Goal: Task Accomplishment & Management: Use online tool/utility

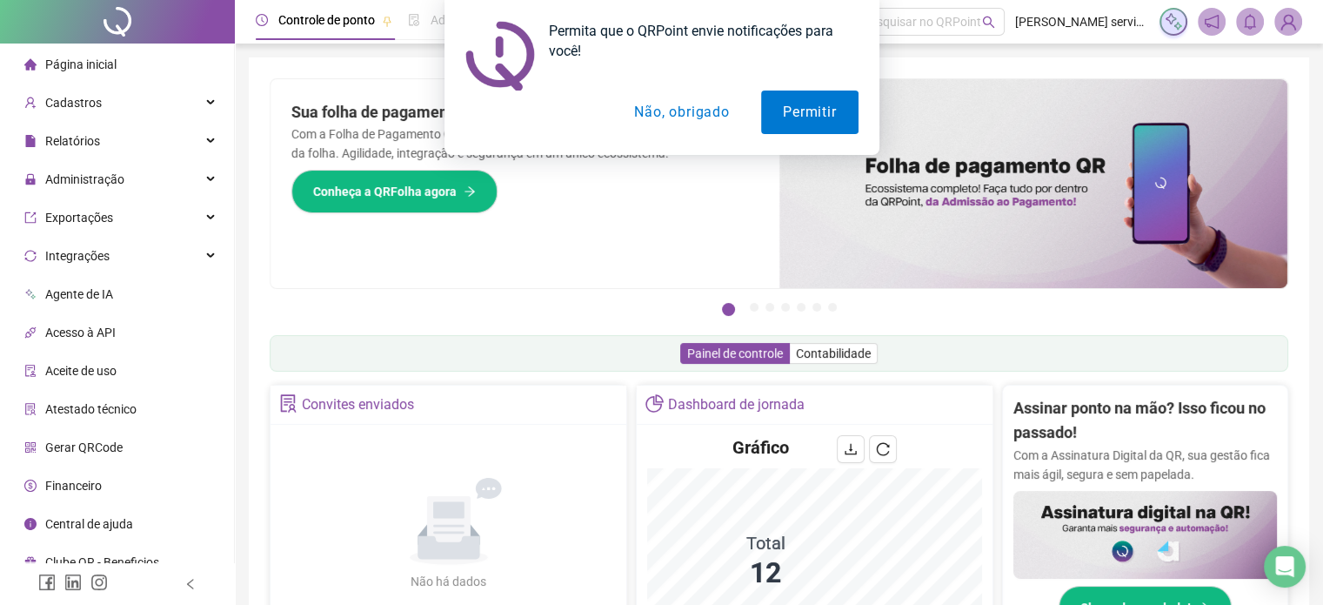
click at [665, 114] on button "Não, obrigado" at bounding box center [682, 112] width 138 height 44
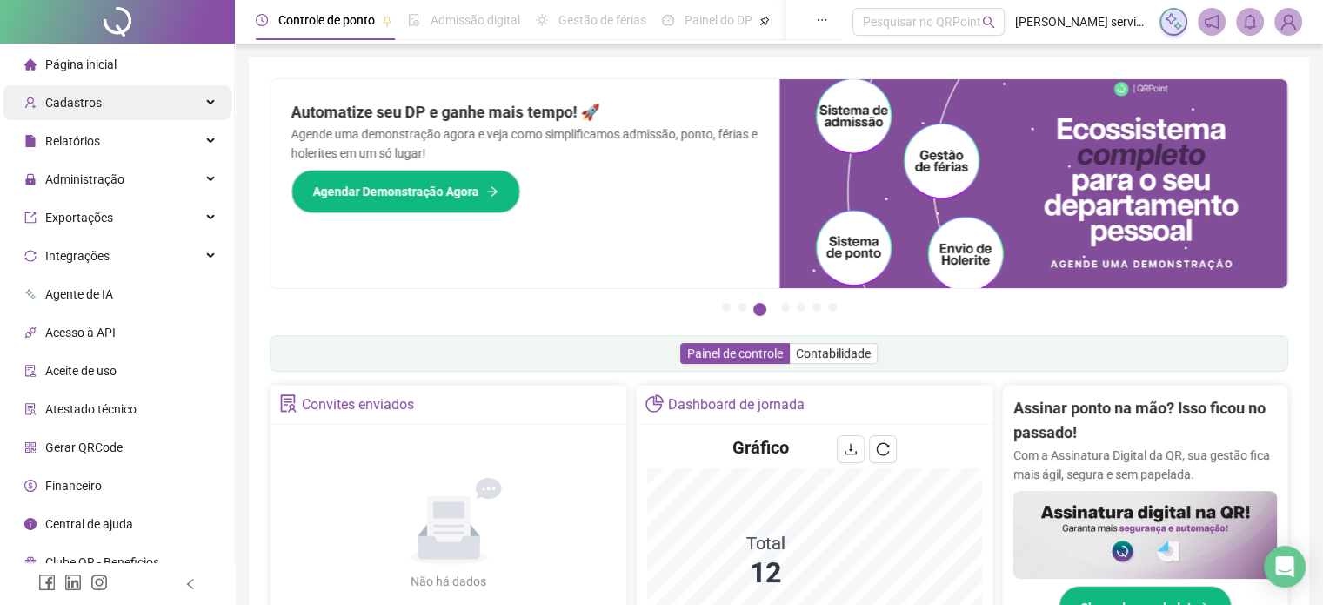
click at [215, 97] on div "Cadastros" at bounding box center [116, 102] width 227 height 35
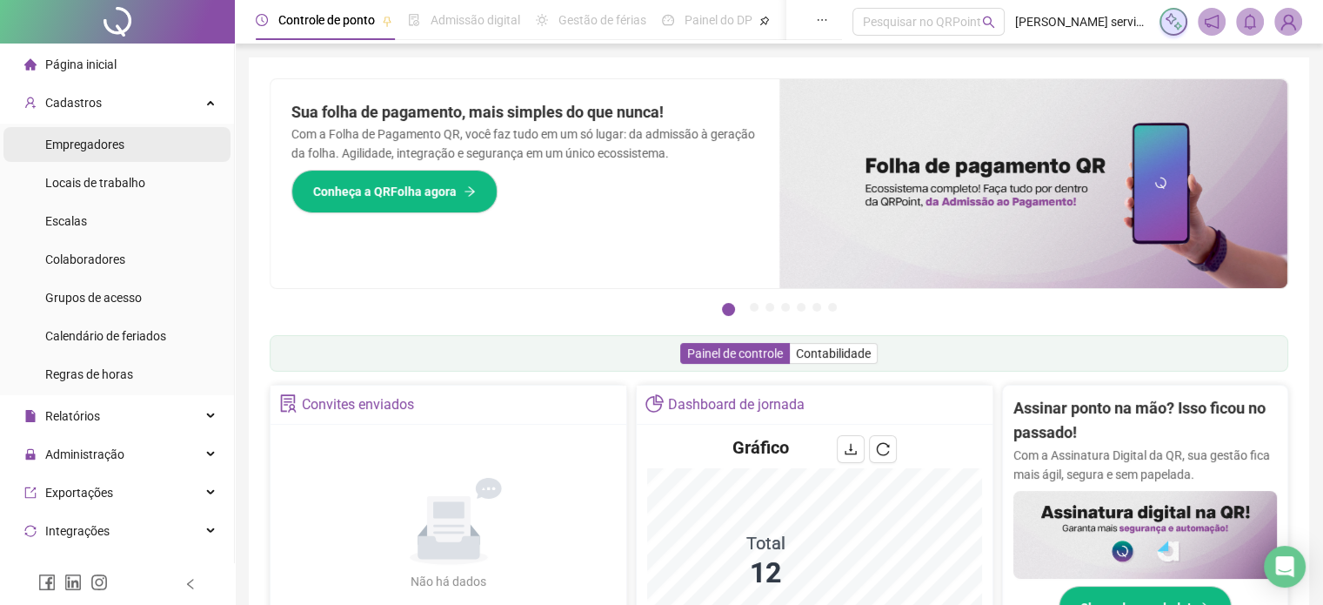
click at [158, 160] on li "Empregadores" at bounding box center [116, 144] width 227 height 35
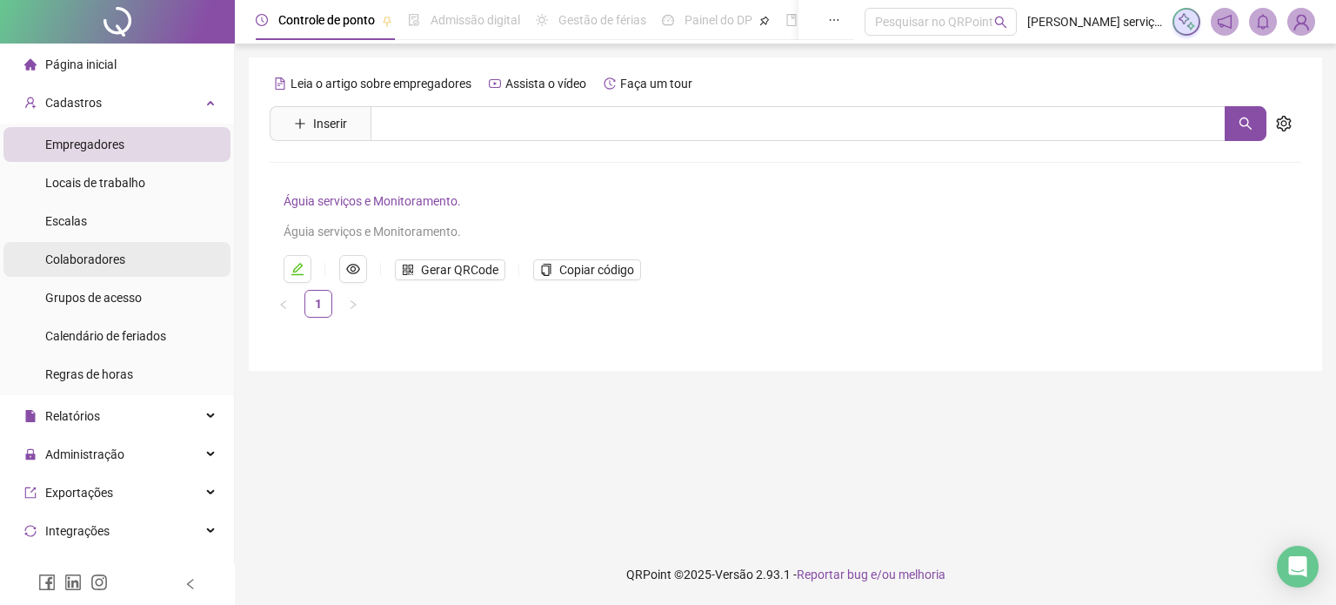
click at [136, 253] on li "Colaboradores" at bounding box center [116, 259] width 227 height 35
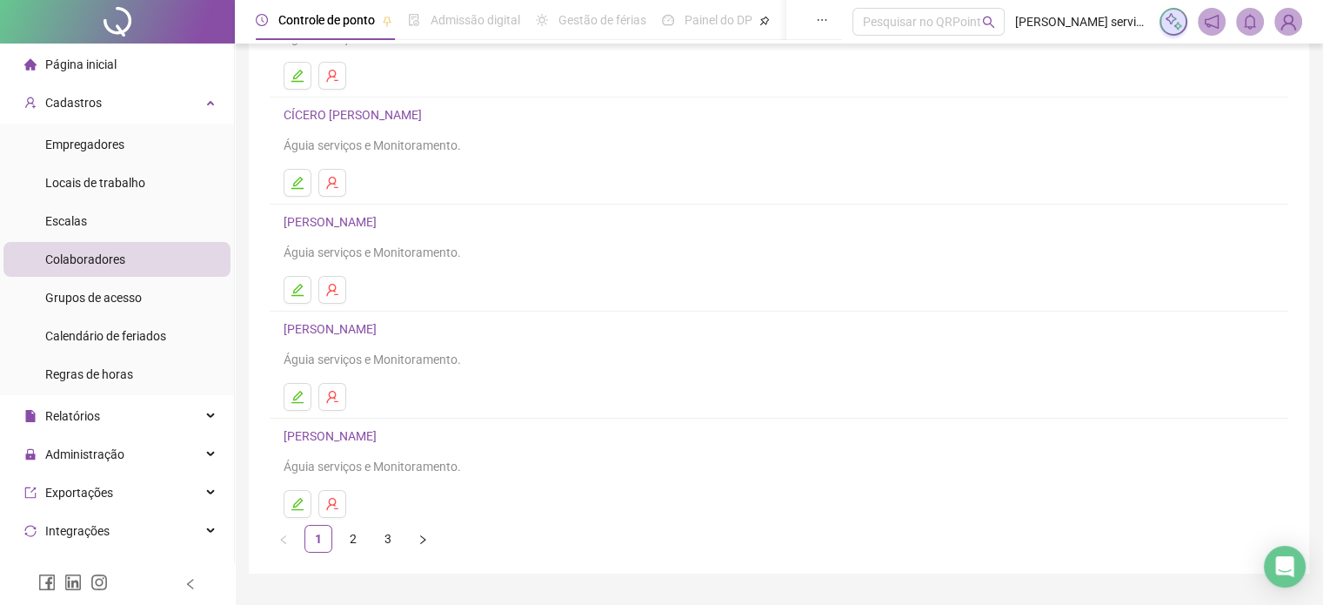
scroll to position [236, 0]
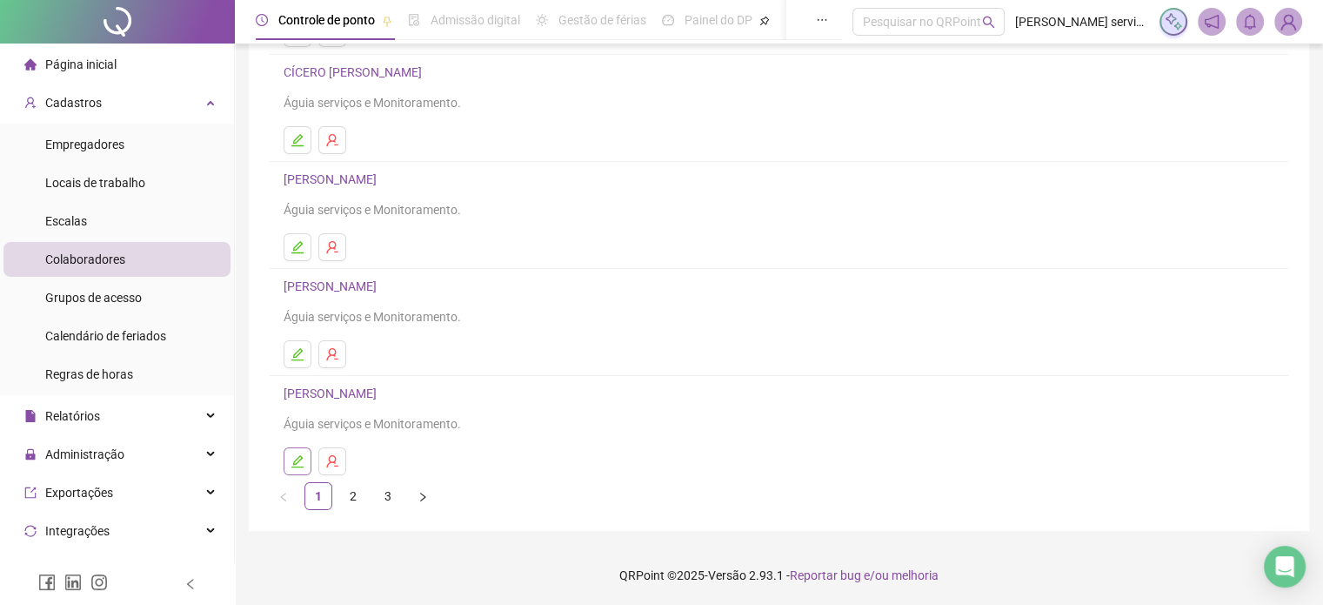
click at [295, 466] on icon "edit" at bounding box center [298, 461] width 14 height 14
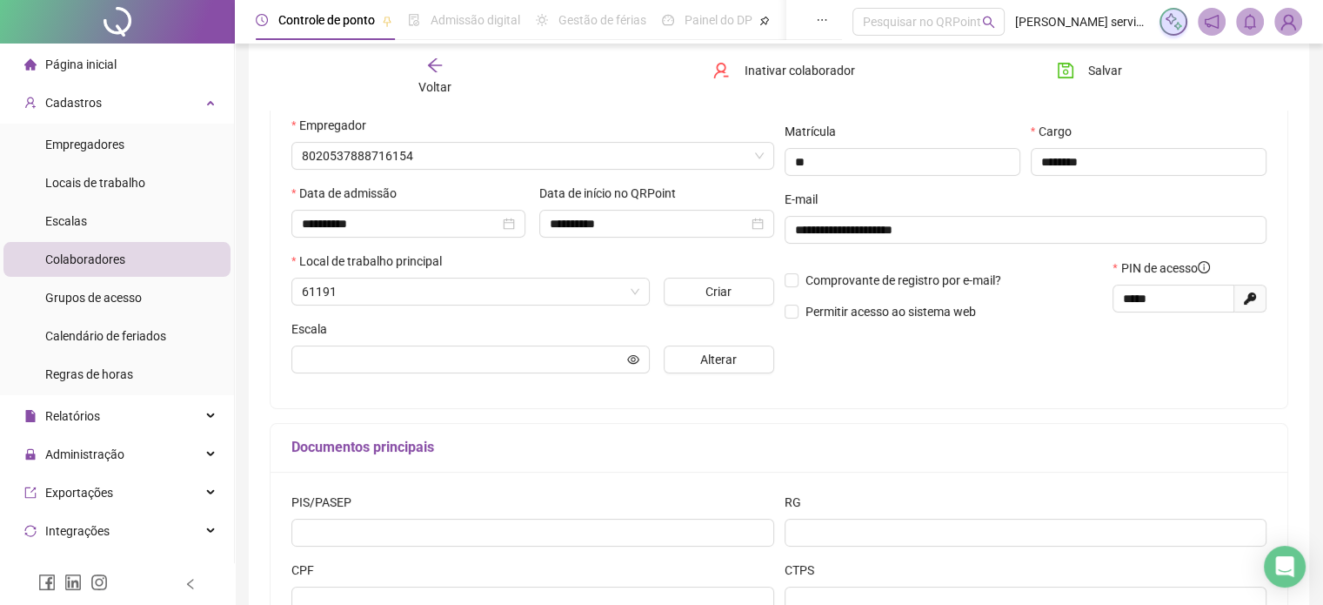
scroll to position [244, 0]
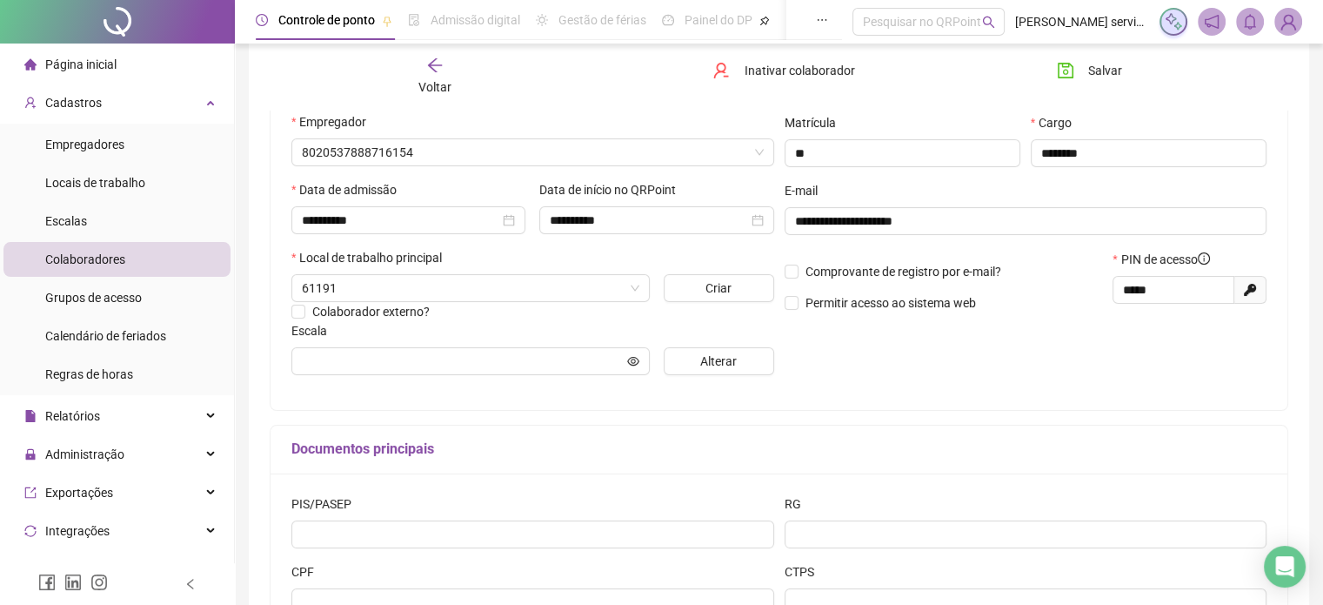
type input "**********"
drag, startPoint x: 1180, startPoint y: 292, endPoint x: 1092, endPoint y: 298, distance: 88.1
click at [1092, 298] on div "Comprovante de registro por e-mail? Permitir acesso ao sistema web PIN de acess…" at bounding box center [1026, 287] width 493 height 75
click at [1103, 65] on span "Salvar" at bounding box center [1105, 70] width 34 height 19
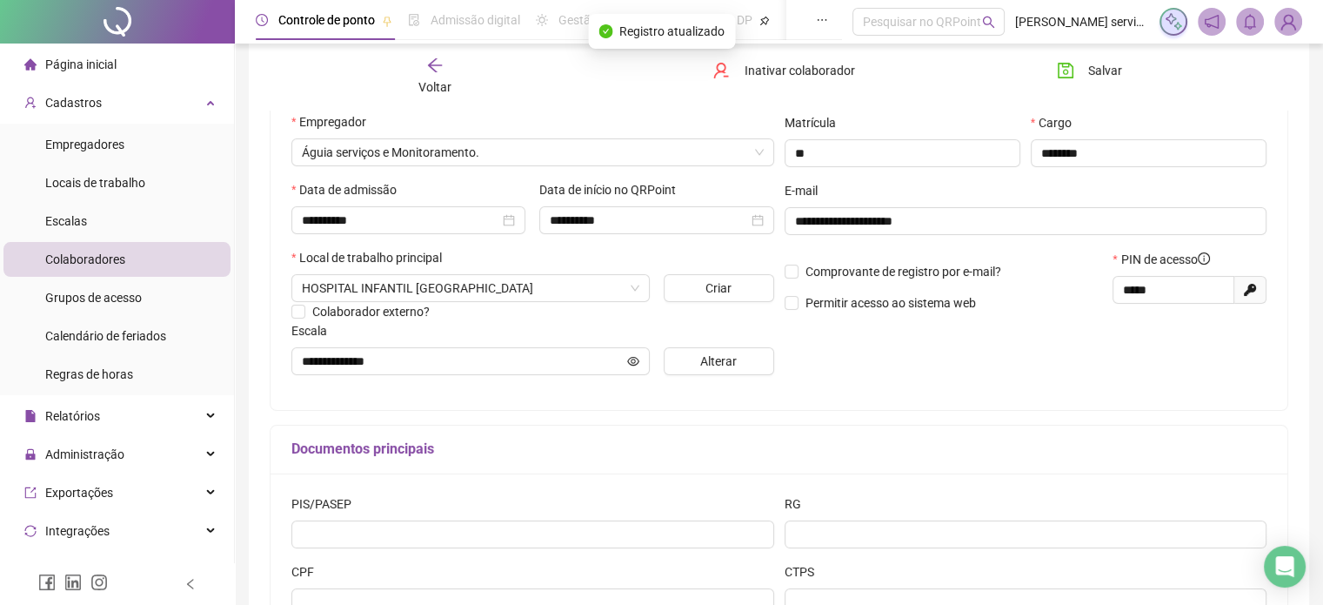
click at [426, 71] on icon "arrow-left" at bounding box center [434, 65] width 17 height 17
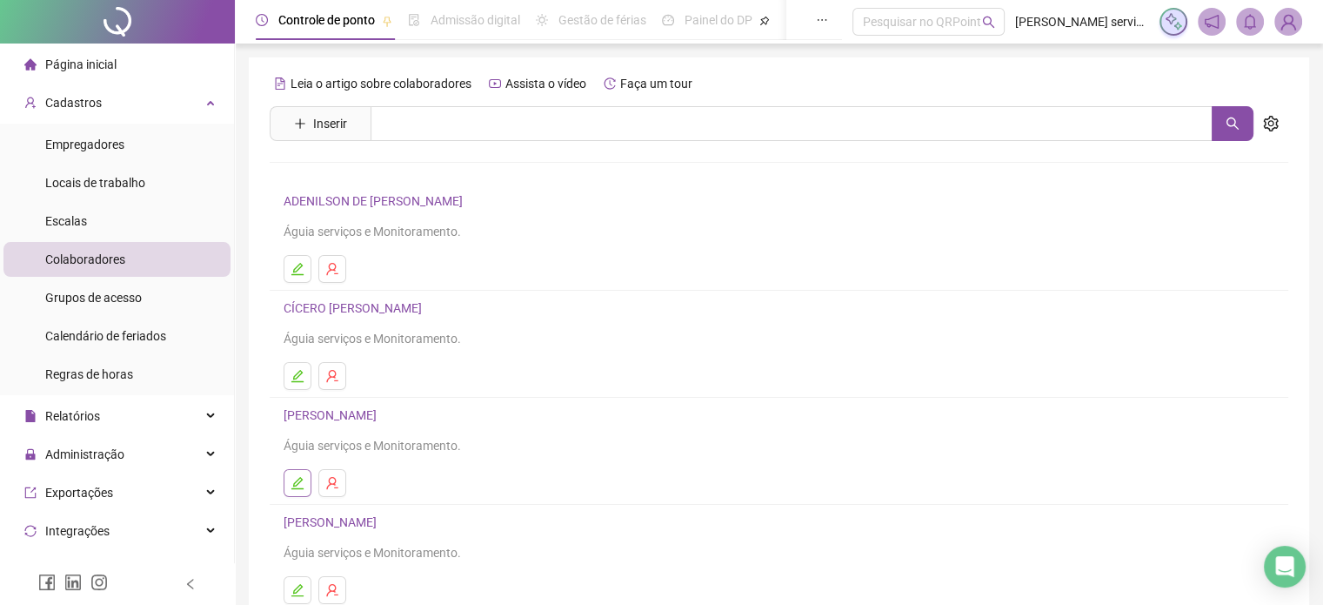
click at [298, 474] on button "button" at bounding box center [298, 483] width 28 height 28
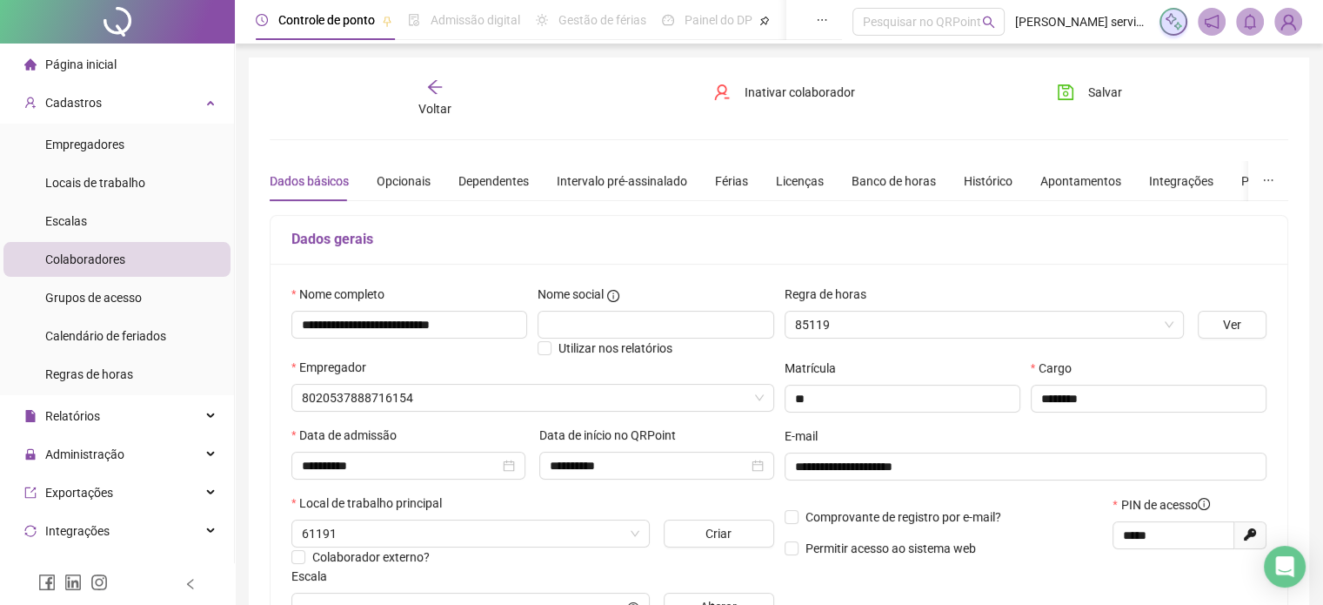
type input "**********"
drag, startPoint x: 1190, startPoint y: 535, endPoint x: 1009, endPoint y: 542, distance: 181.1
click at [1009, 542] on div "Comprovante de registro por e-mail? Permitir acesso ao sistema web PIN de acess…" at bounding box center [1026, 532] width 493 height 75
click at [1099, 83] on span "Salvar" at bounding box center [1105, 92] width 34 height 19
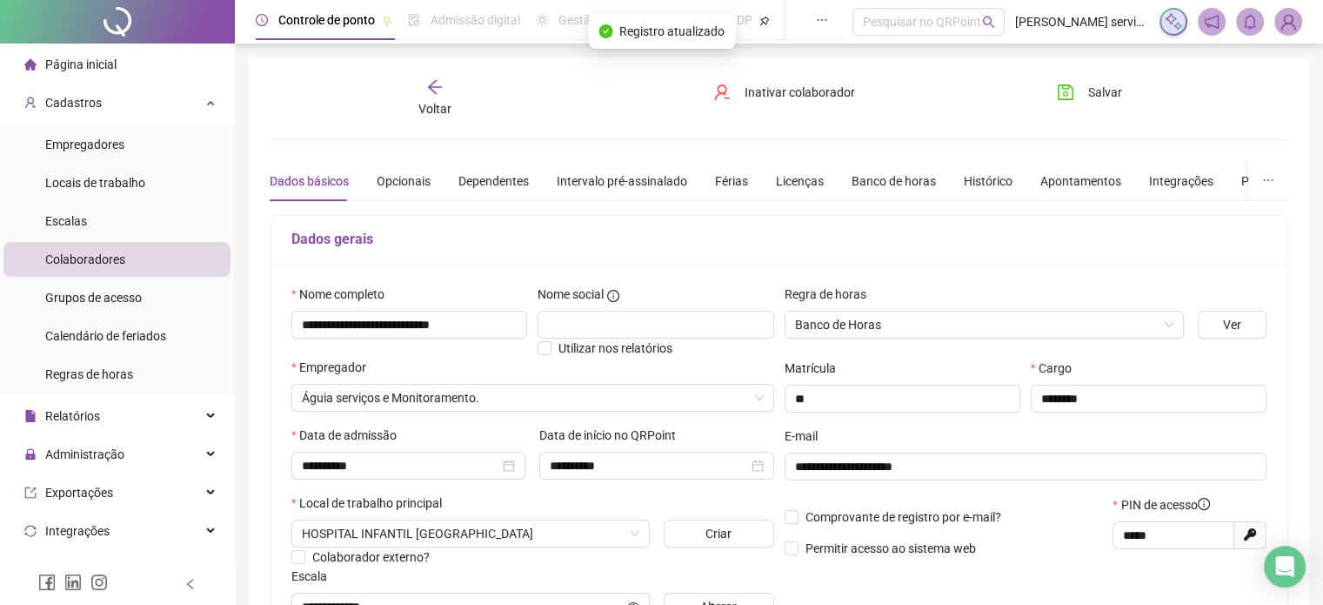
click at [413, 86] on div "Voltar" at bounding box center [435, 98] width 158 height 40
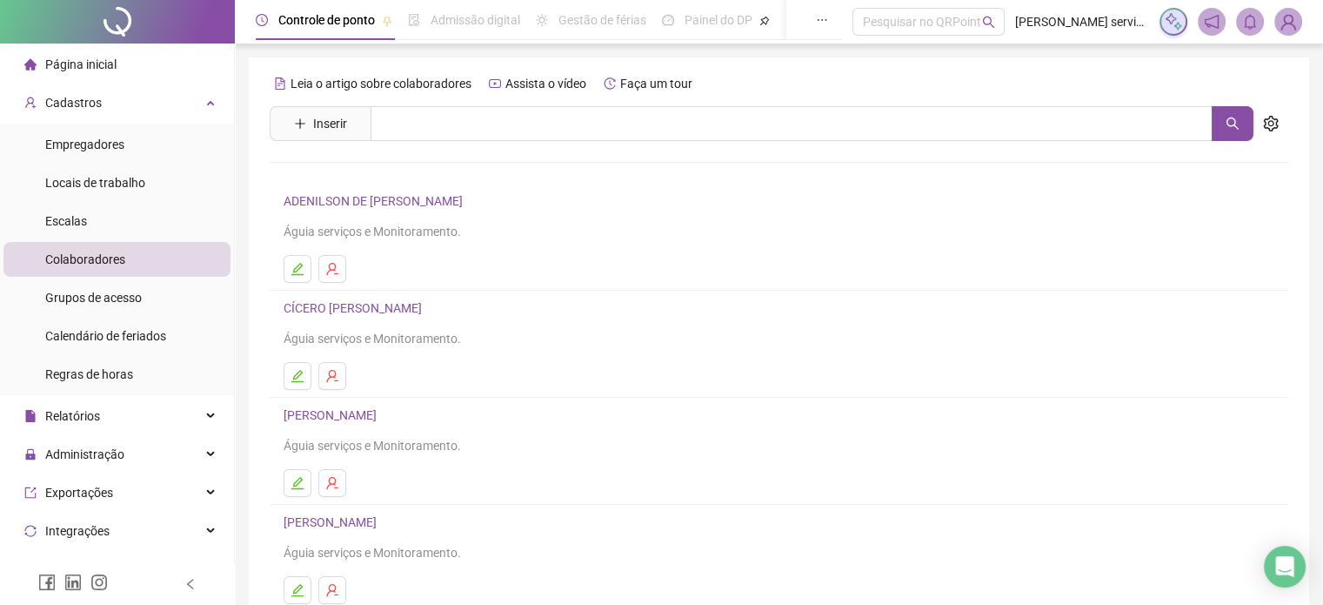
click at [107, 60] on span "Página inicial" at bounding box center [80, 64] width 71 height 14
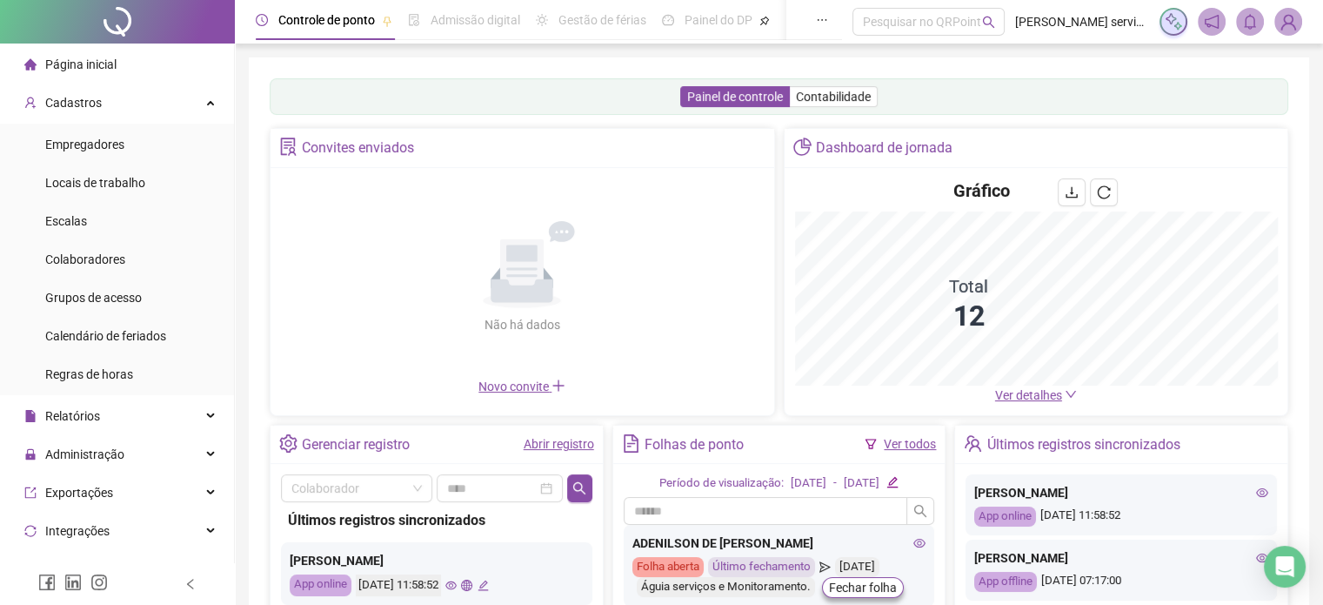
click at [1256, 562] on icon "eye" at bounding box center [1262, 558] width 12 height 12
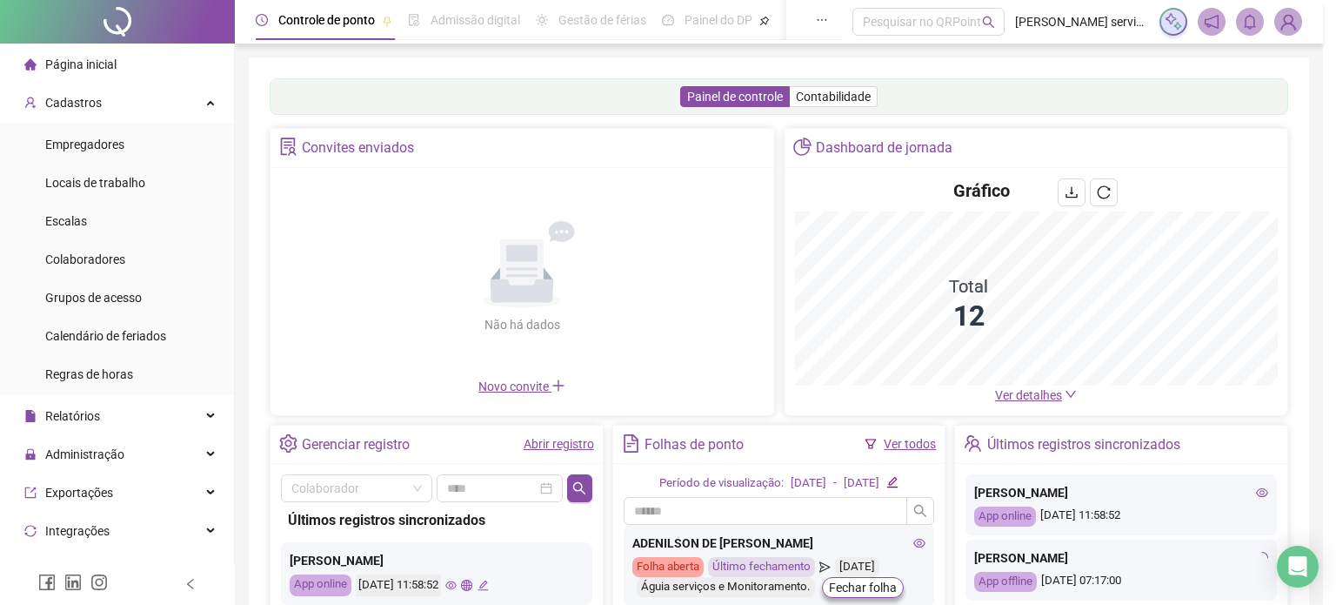
type input "**********"
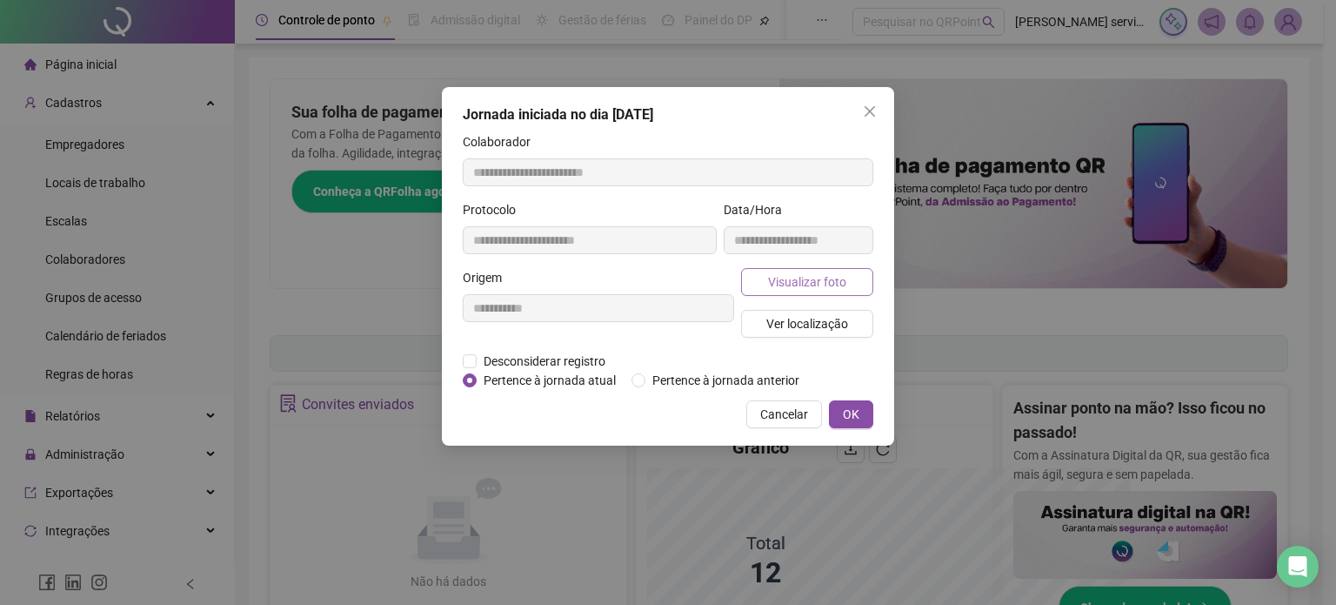
click at [819, 286] on span "Visualizar foto" at bounding box center [807, 281] width 78 height 19
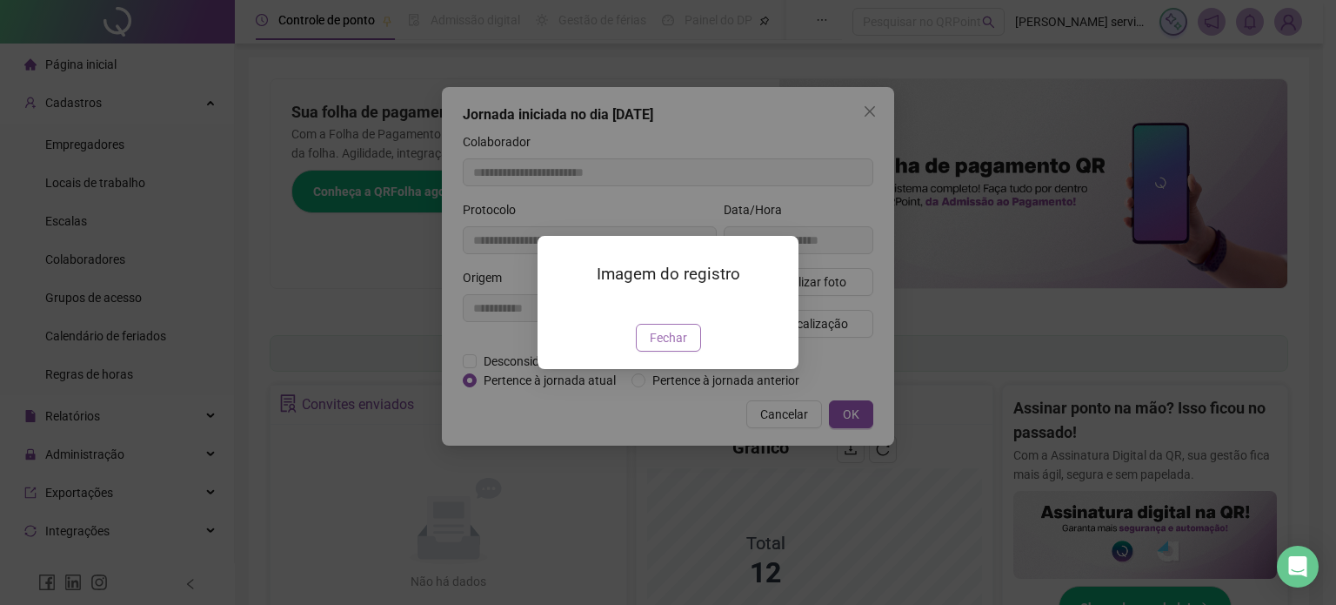
click at [689, 352] on button "Fechar" at bounding box center [668, 338] width 65 height 28
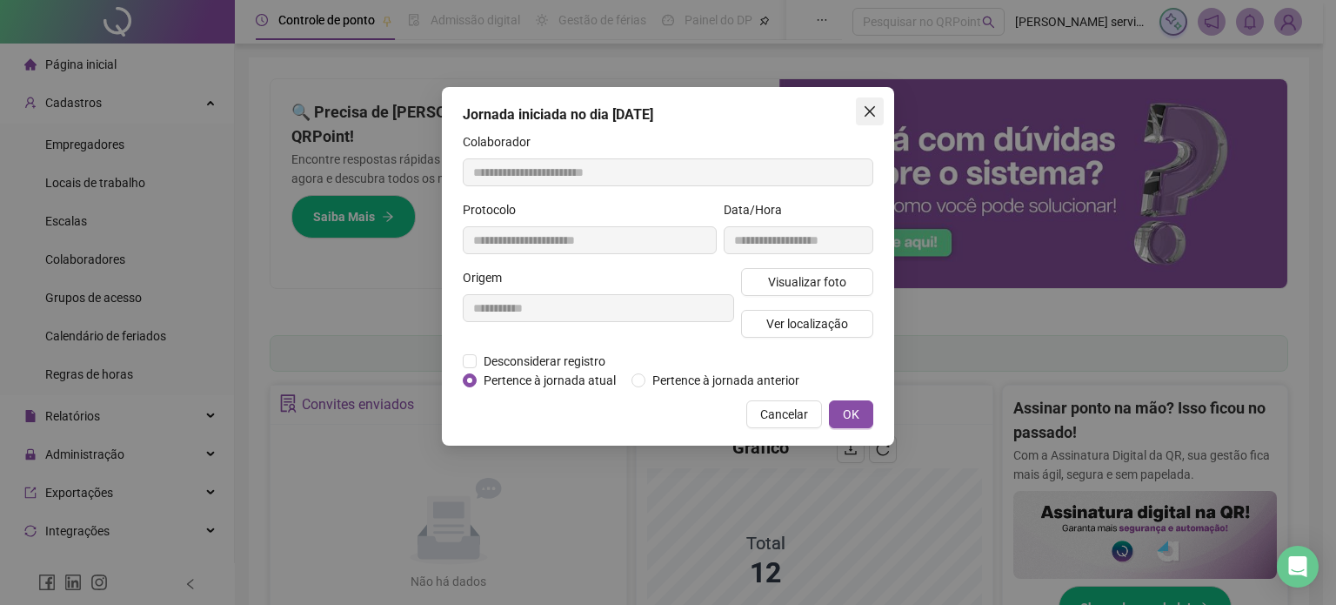
click at [865, 115] on icon "close" at bounding box center [870, 111] width 10 height 10
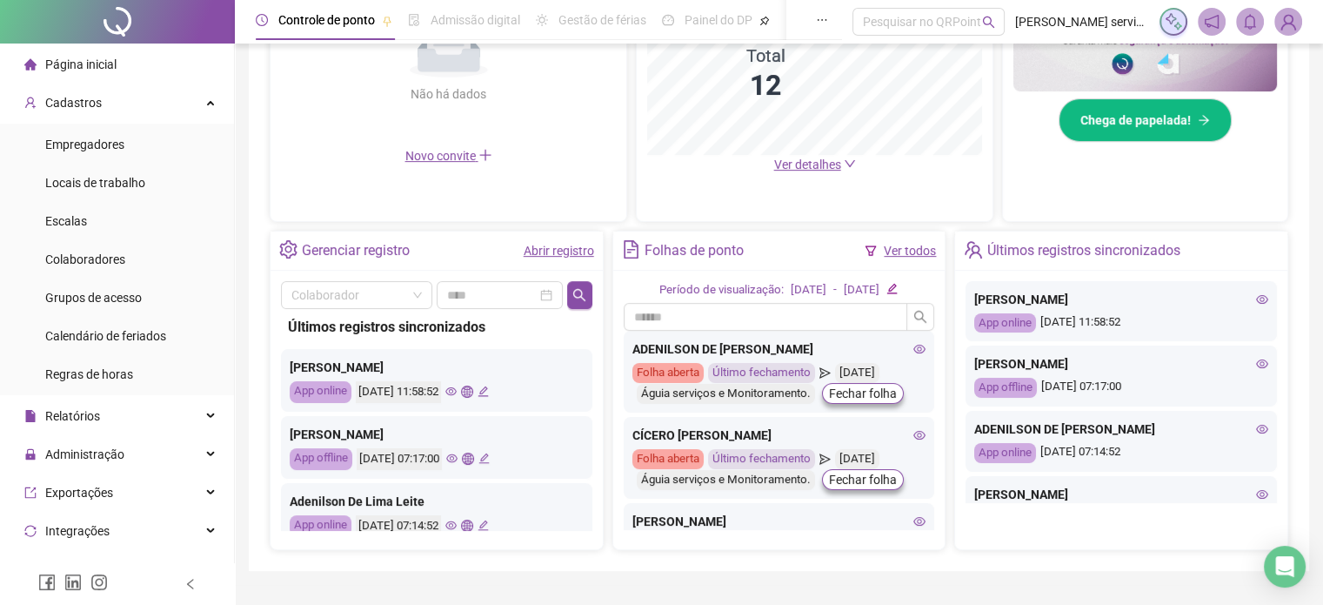
scroll to position [489, 0]
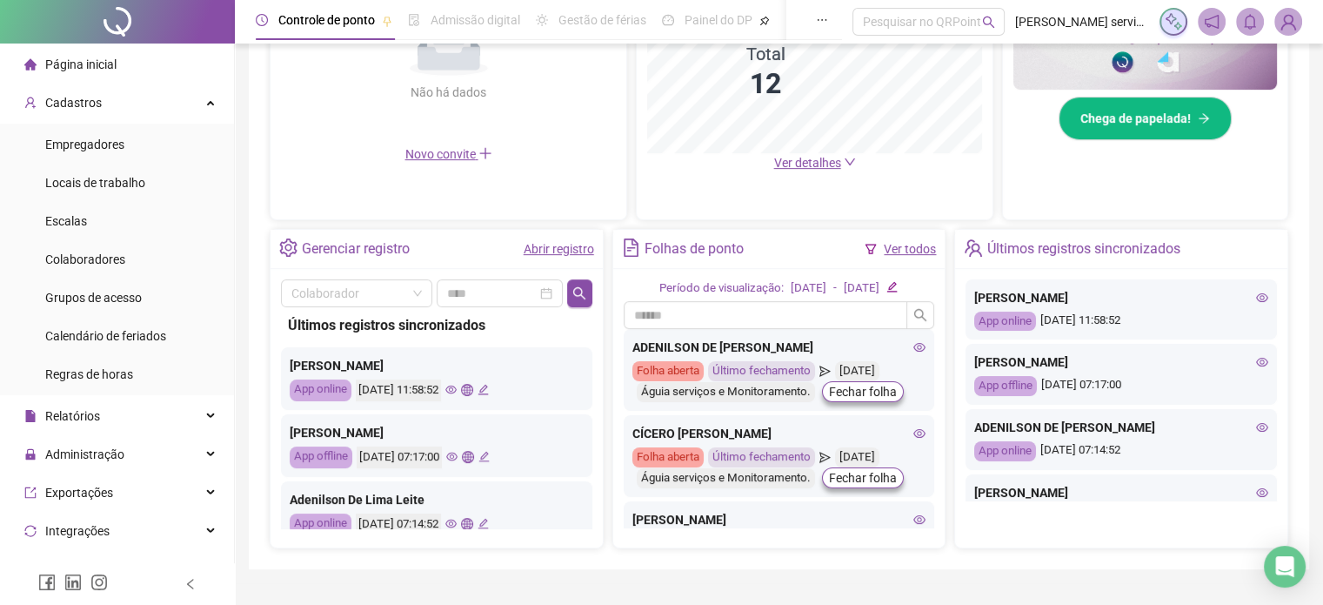
click at [1256, 425] on icon "eye" at bounding box center [1262, 427] width 12 height 12
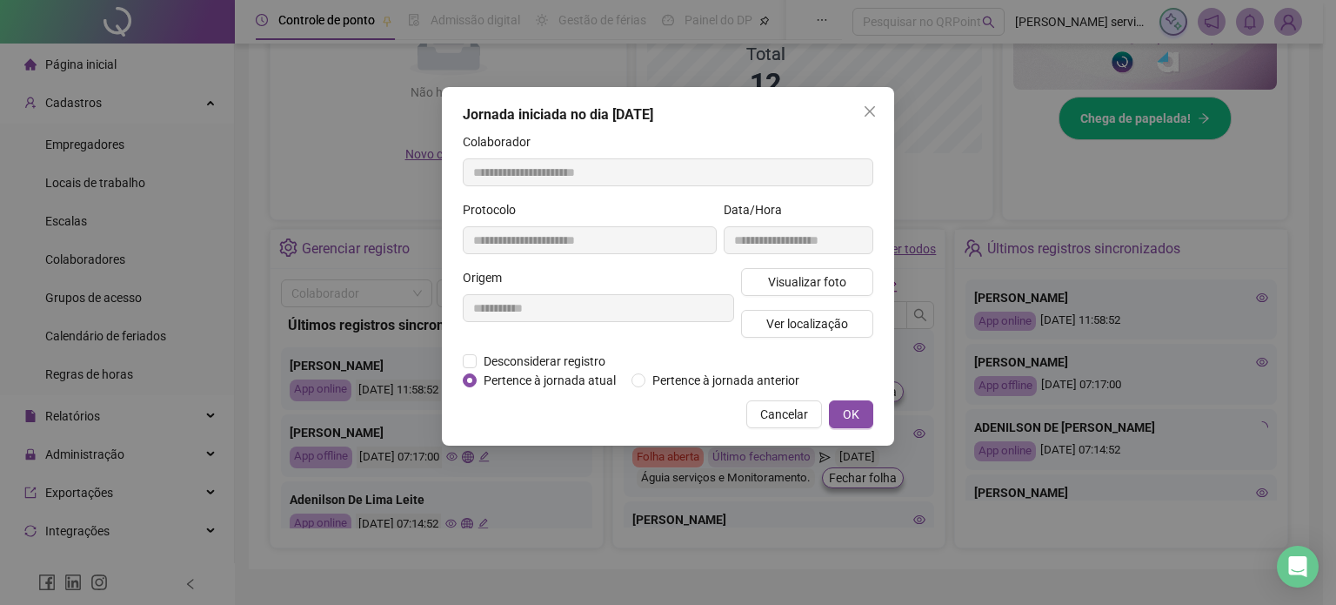
type input "**********"
click at [854, 270] on button "Visualizar foto" at bounding box center [807, 282] width 132 height 28
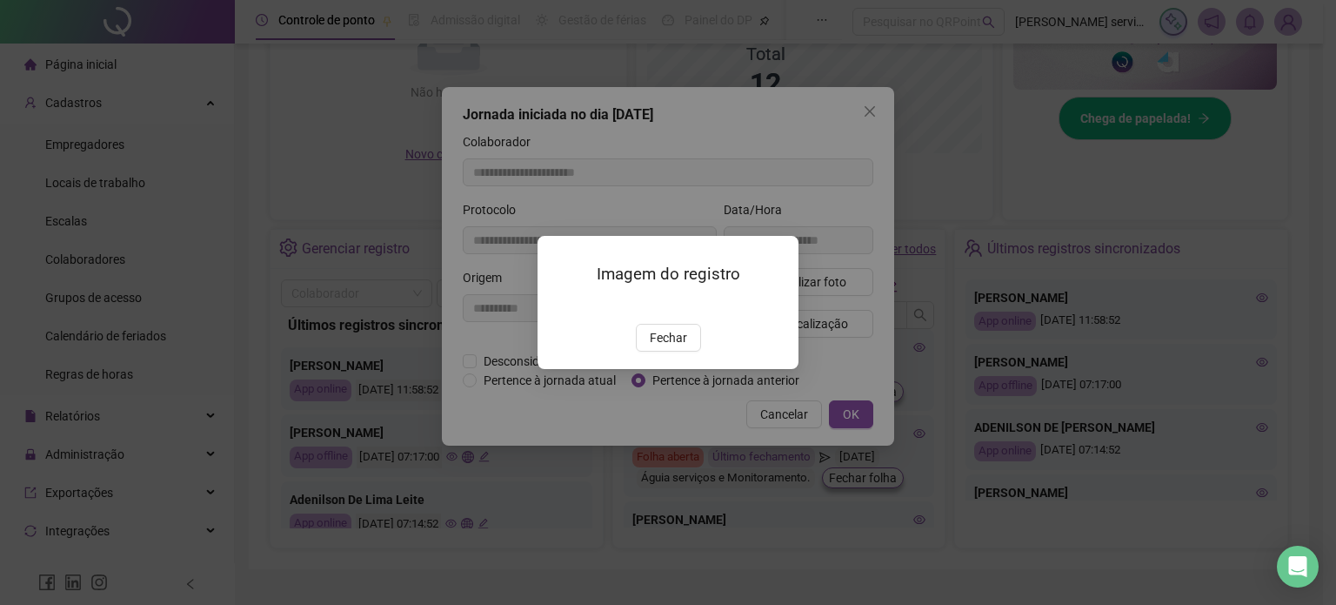
click at [934, 192] on div "Imagem do registro Fechar" at bounding box center [668, 302] width 1336 height 605
click at [680, 347] on span "Fechar" at bounding box center [668, 337] width 37 height 19
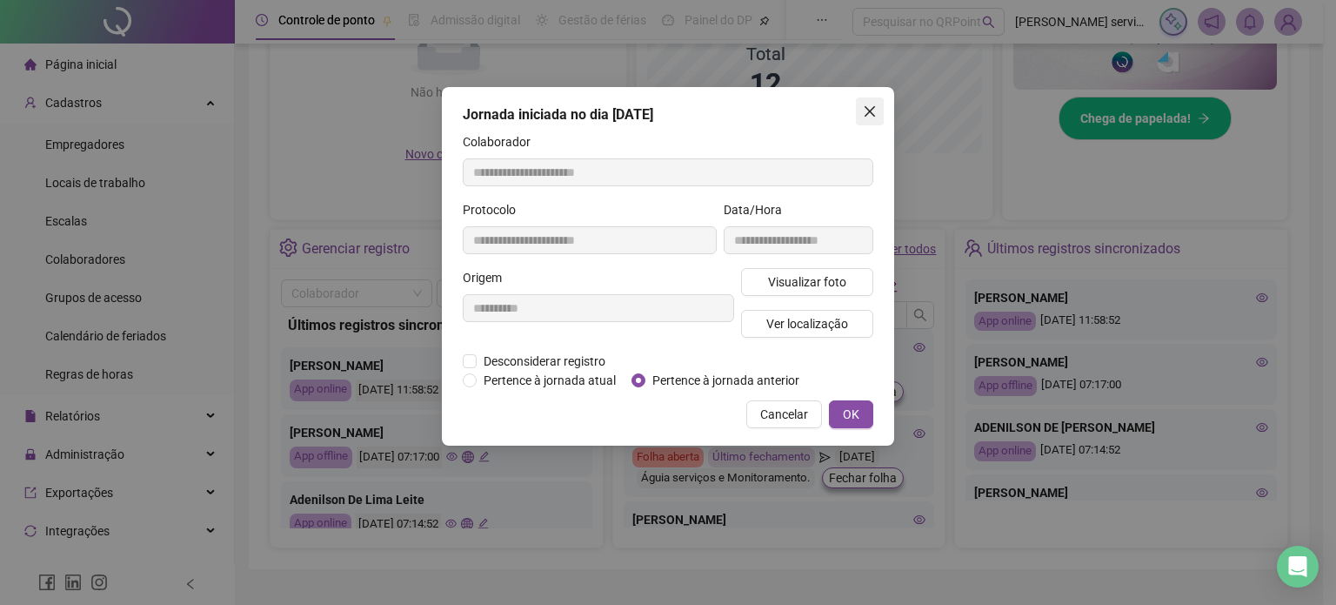
click at [871, 118] on button "Close" at bounding box center [870, 111] width 28 height 28
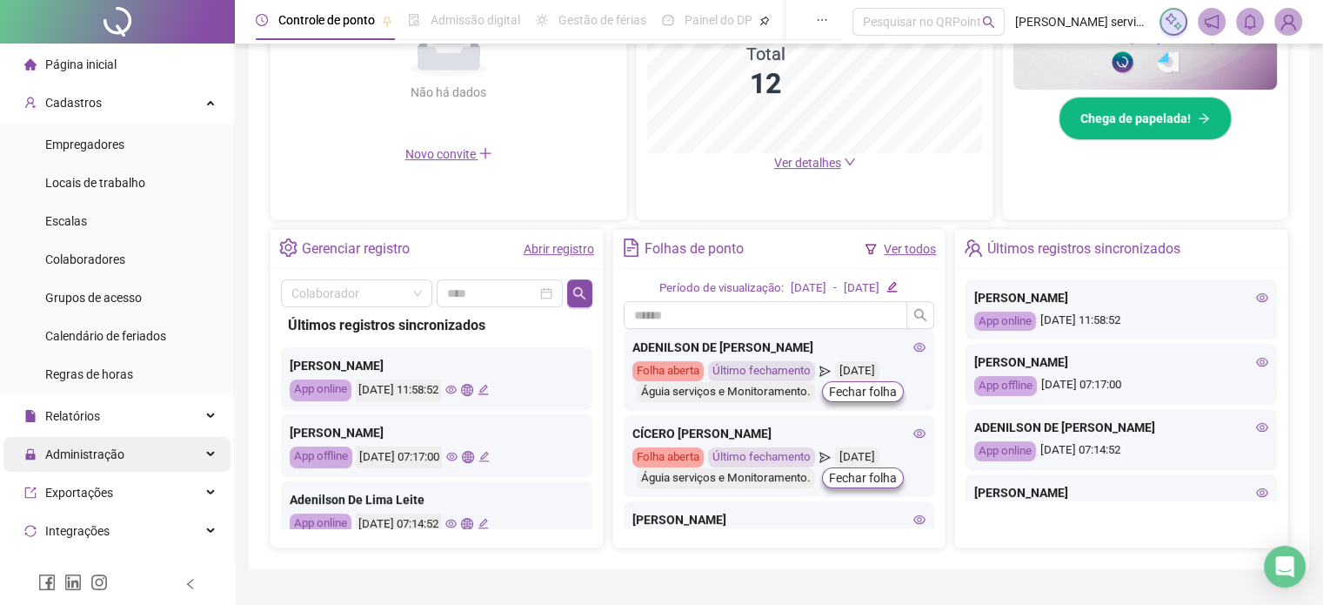
click at [88, 448] on span "Administração" at bounding box center [84, 454] width 79 height 14
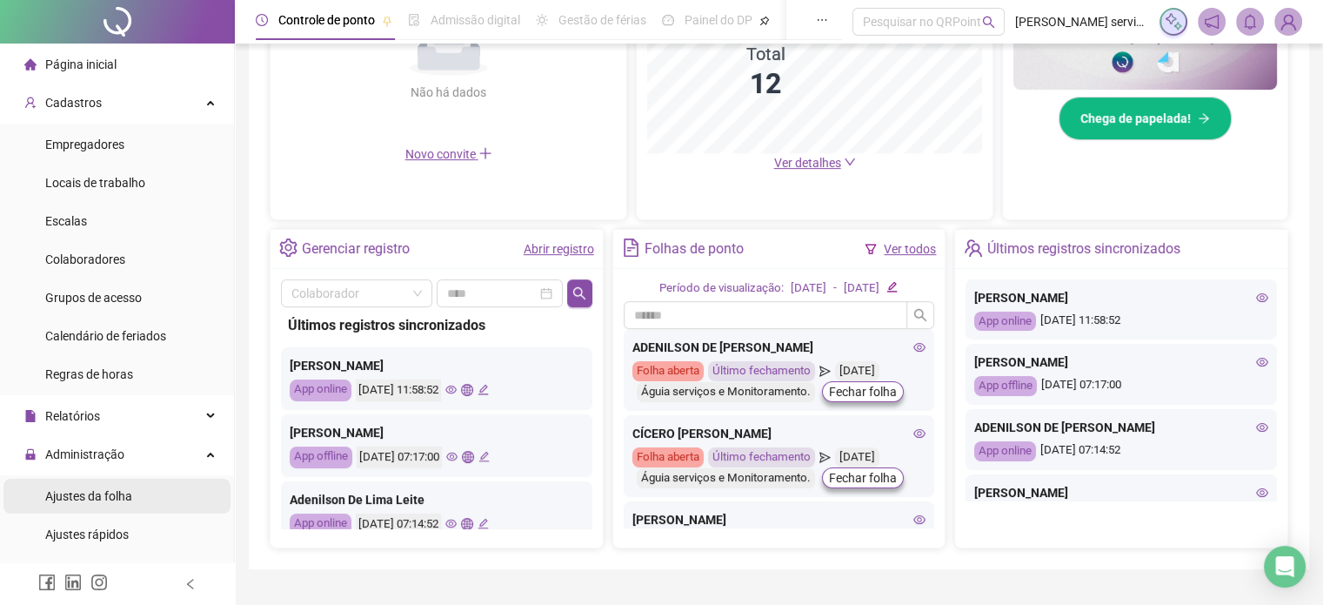
click at [84, 496] on span "Ajustes da folha" at bounding box center [88, 496] width 87 height 14
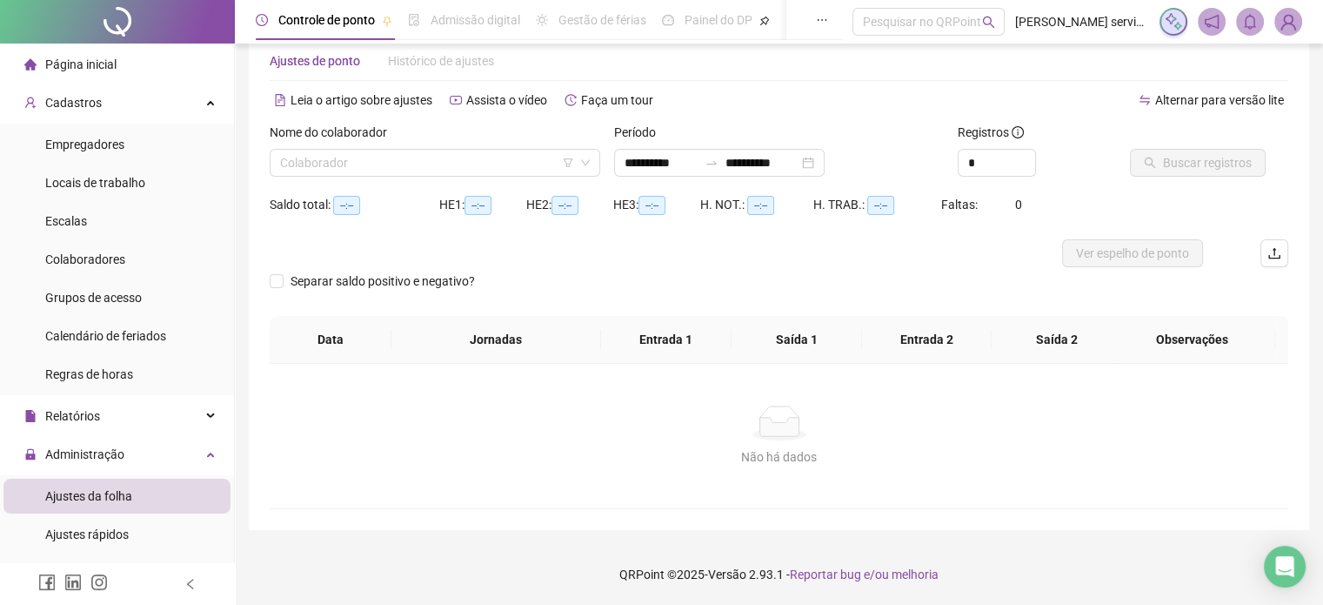
scroll to position [37, 0]
type input "**********"
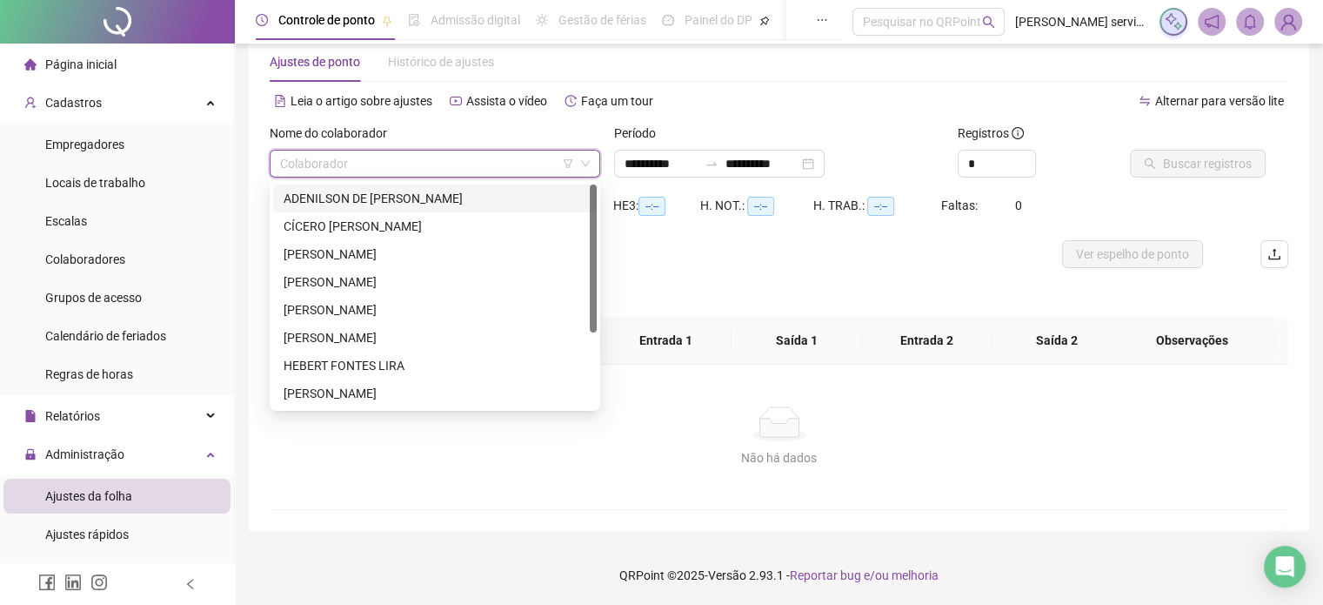
click at [407, 168] on input "search" at bounding box center [427, 164] width 294 height 26
click at [418, 192] on div "ADENILSON DE LIMA LEITE" at bounding box center [435, 198] width 303 height 19
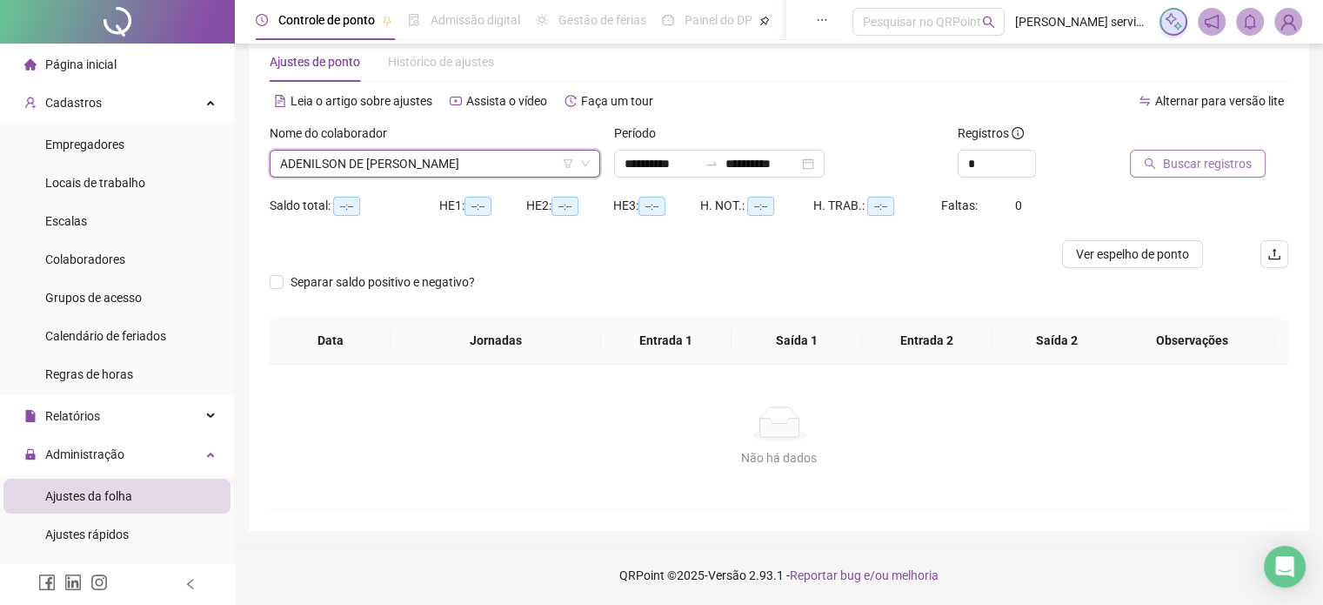
click at [1174, 159] on span "Buscar registros" at bounding box center [1207, 163] width 89 height 19
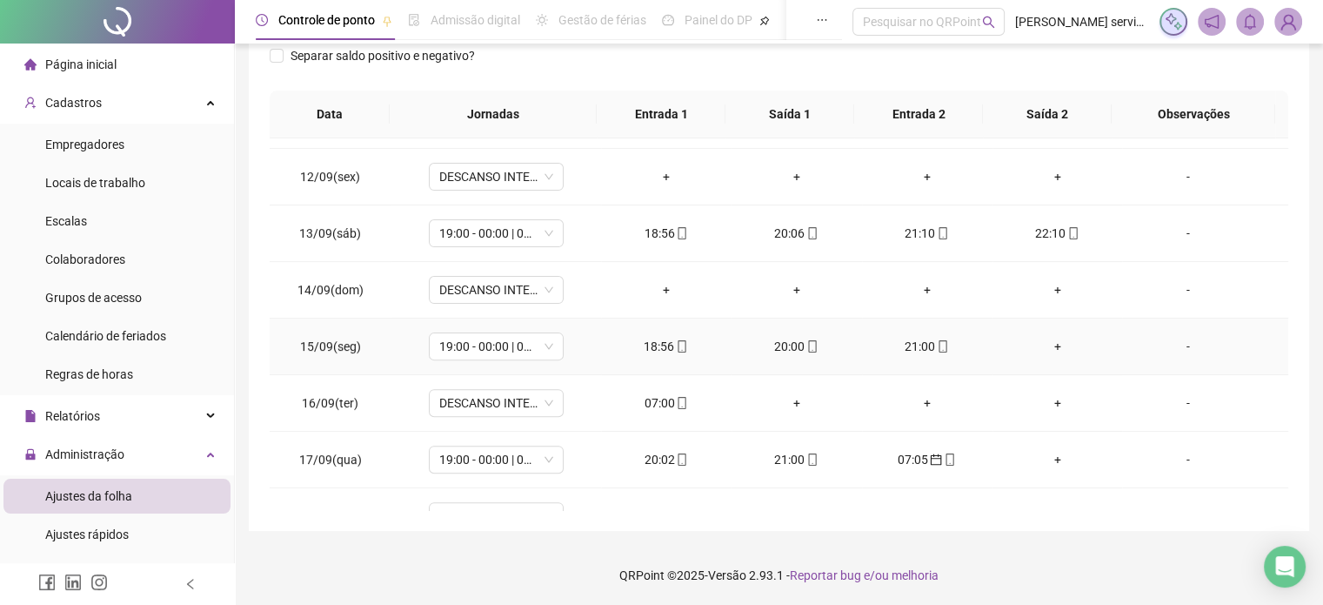
scroll to position [638, 0]
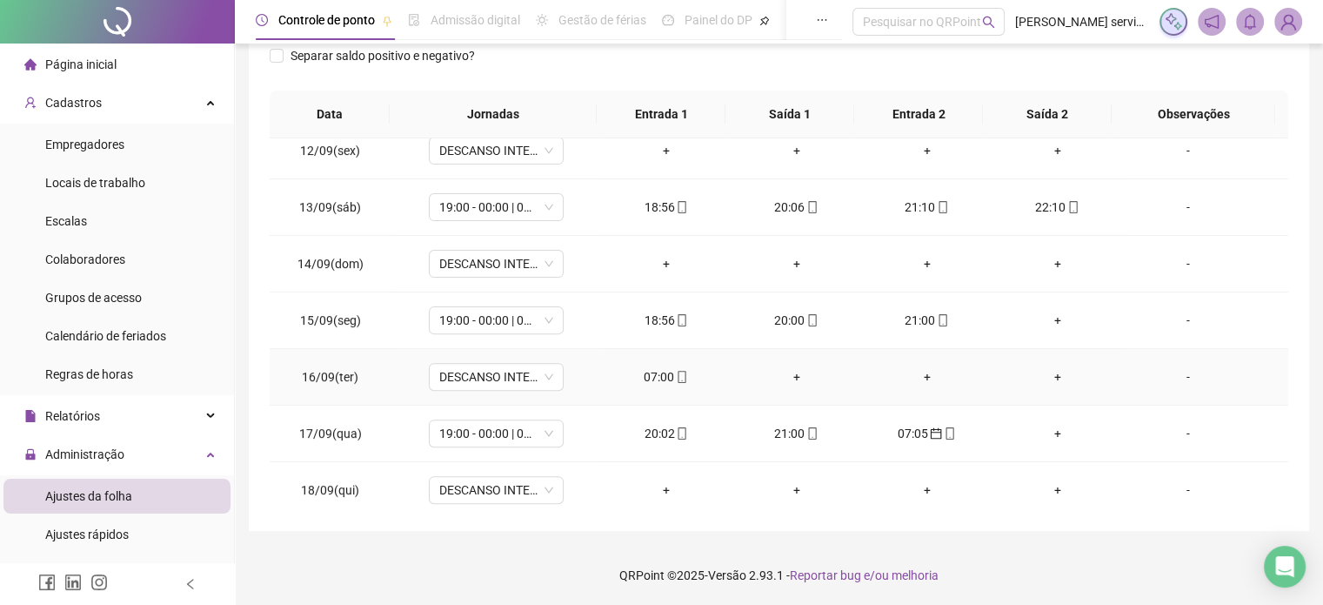
click at [647, 371] on div "07:00" at bounding box center [666, 376] width 103 height 19
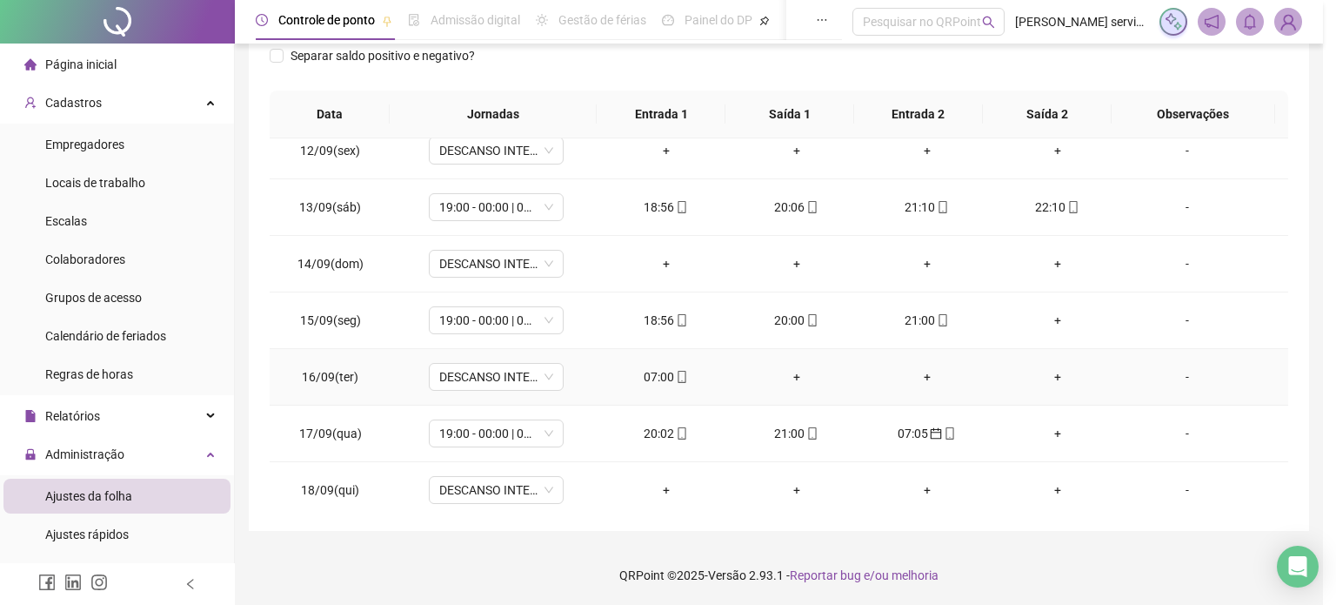
type input "**********"
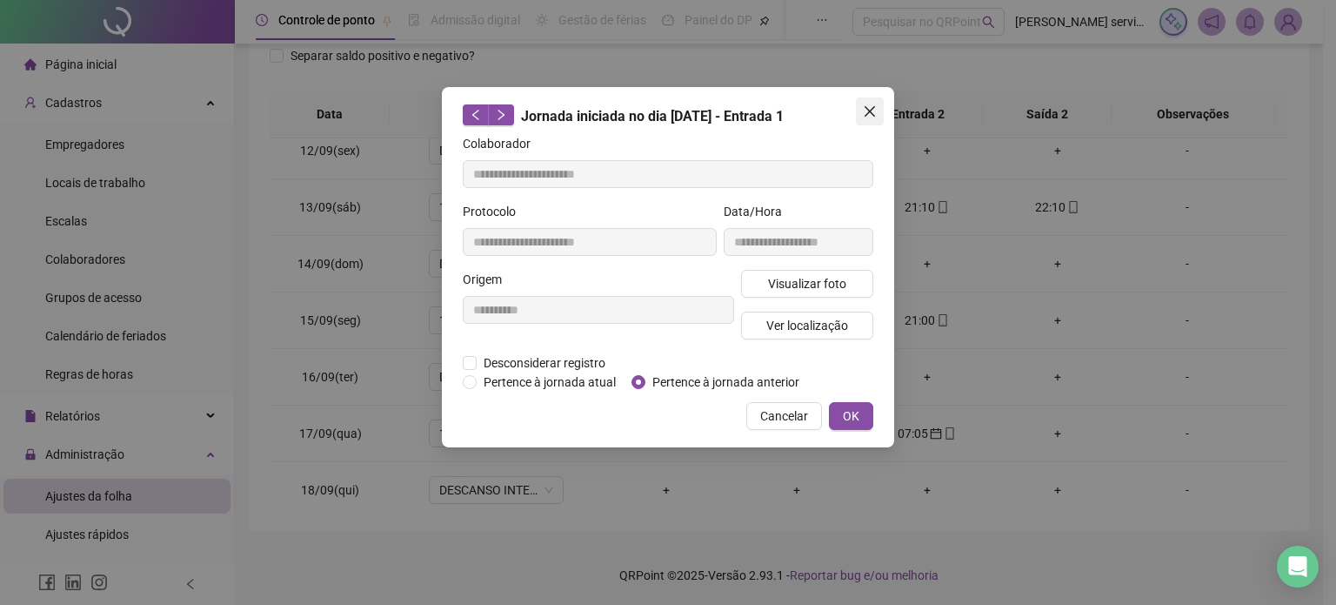
click at [876, 115] on icon "close" at bounding box center [870, 111] width 14 height 14
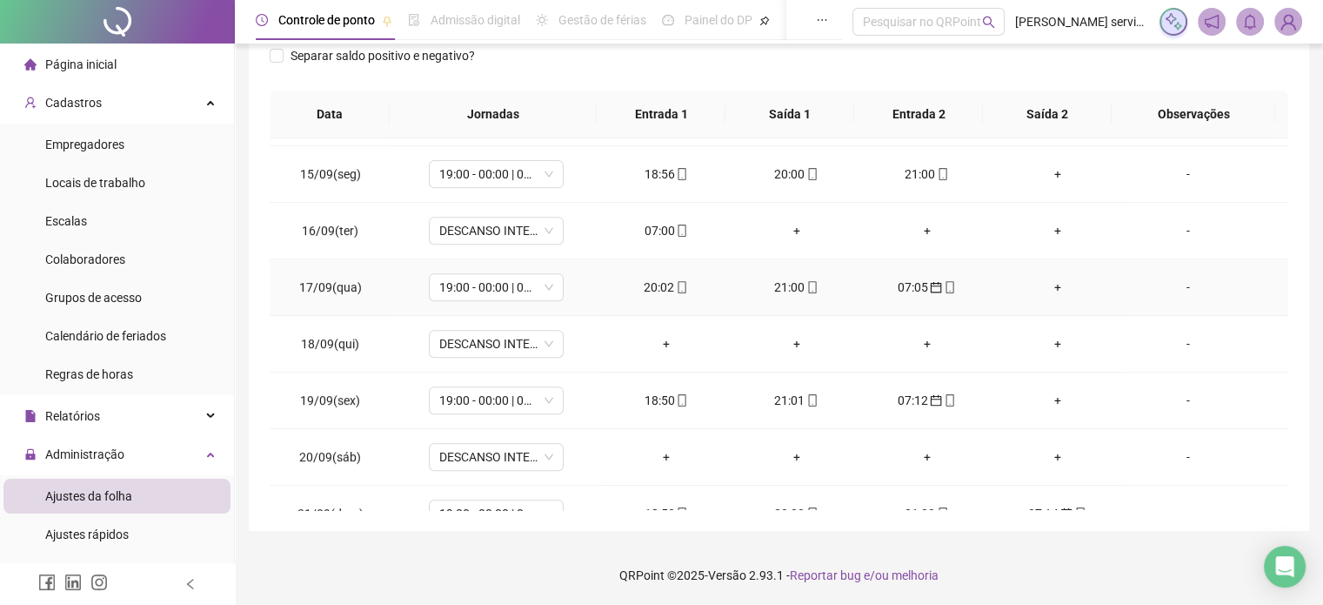
scroll to position [812, 0]
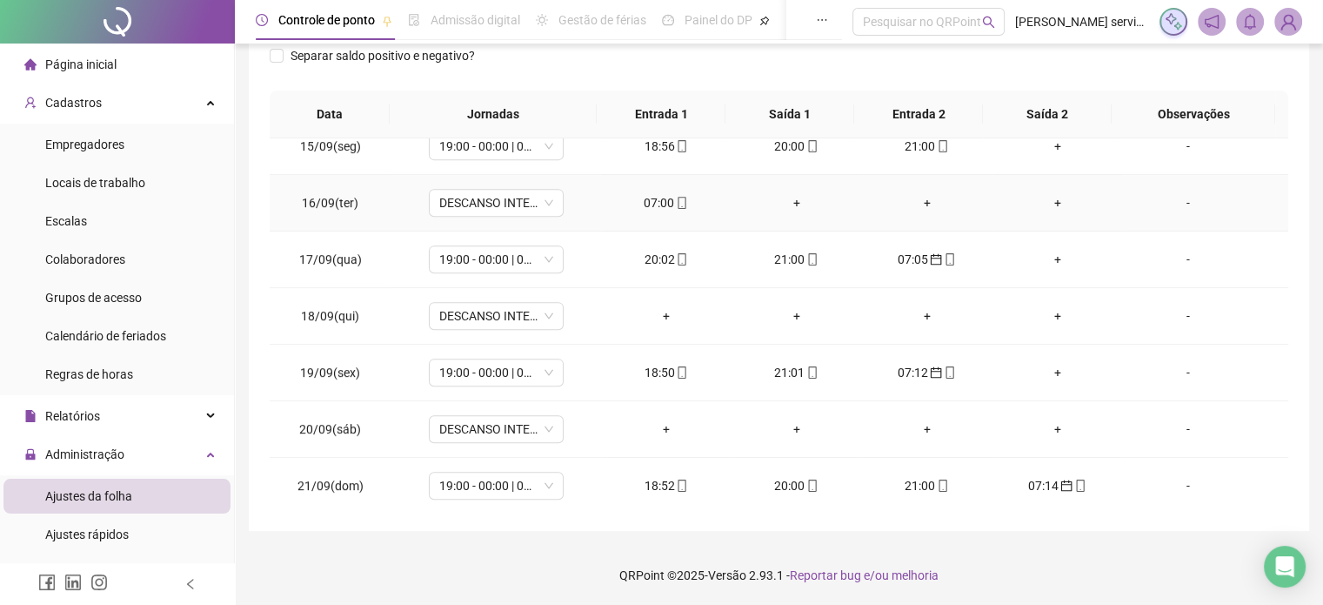
click at [651, 193] on div "07:00" at bounding box center [666, 202] width 103 height 19
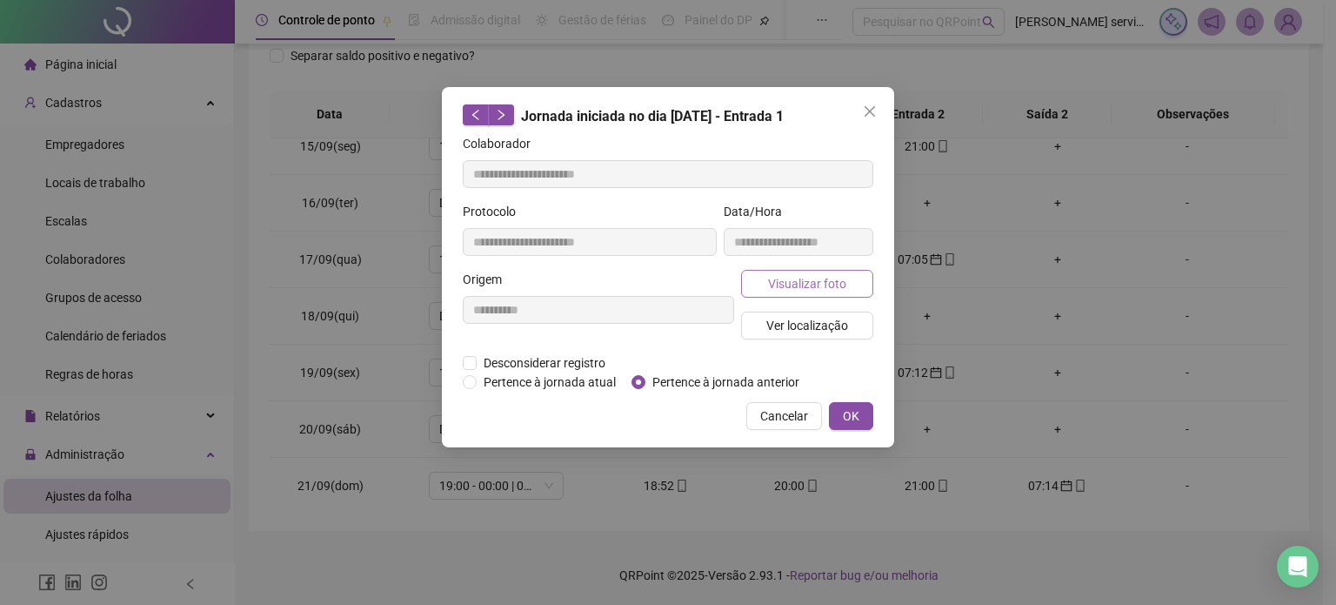
click at [820, 289] on span "Visualizar foto" at bounding box center [807, 283] width 78 height 19
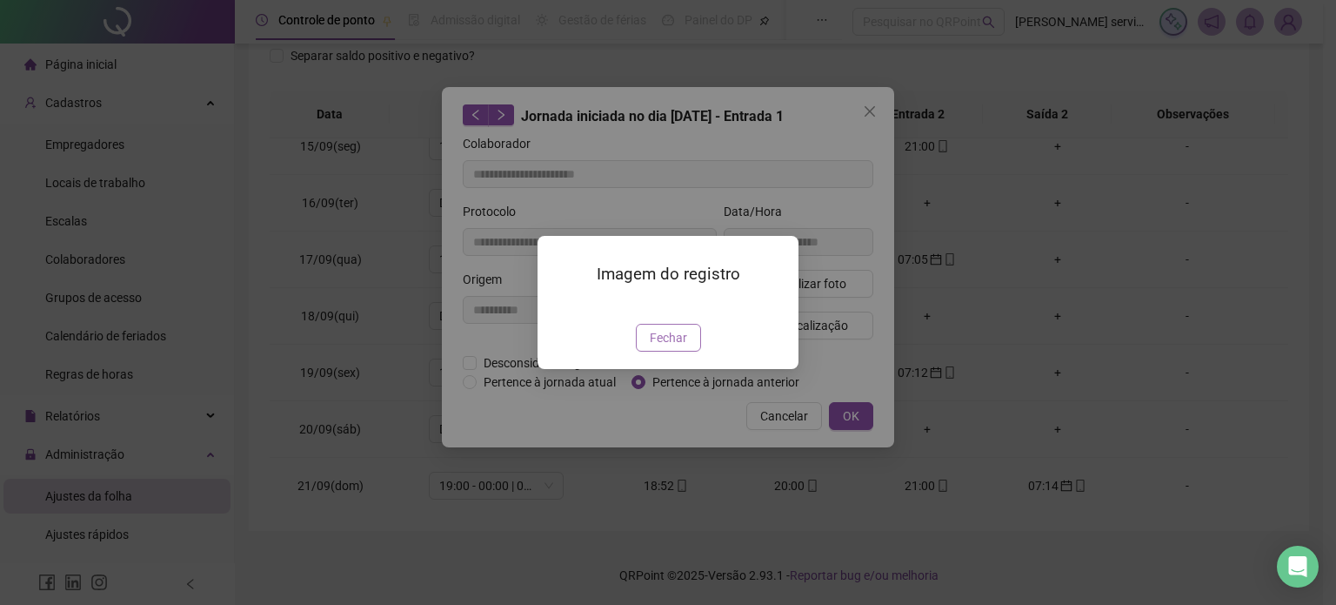
click at [684, 347] on span "Fechar" at bounding box center [668, 337] width 37 height 19
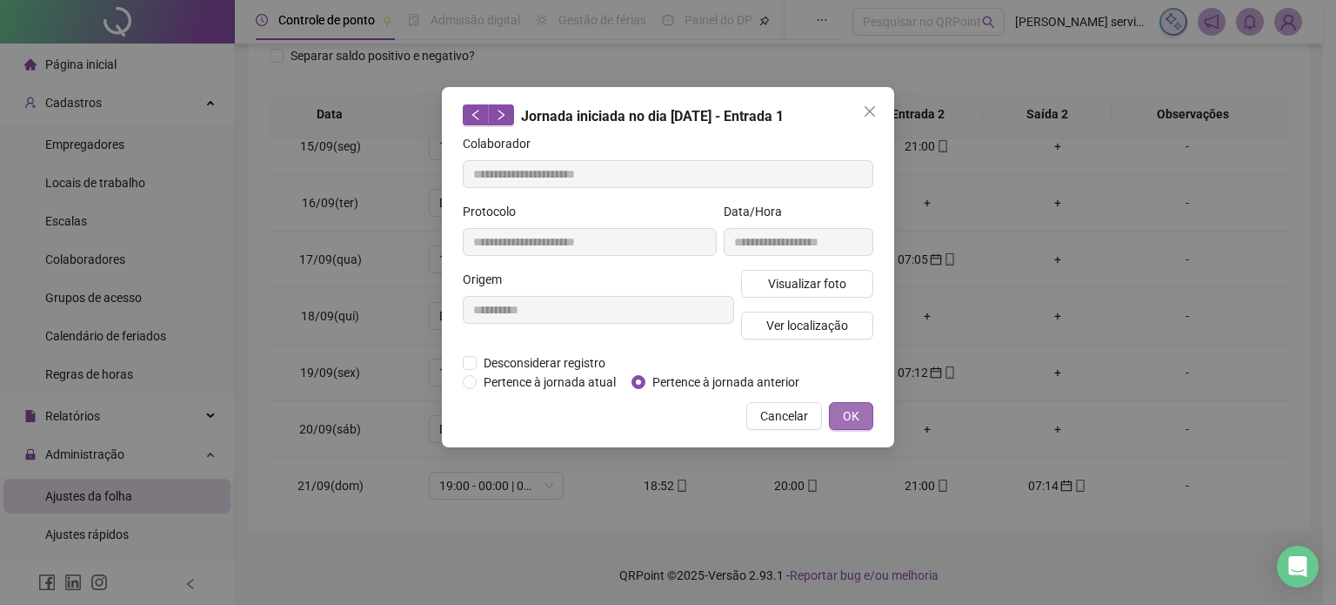
click at [856, 410] on span "OK" at bounding box center [851, 415] width 17 height 19
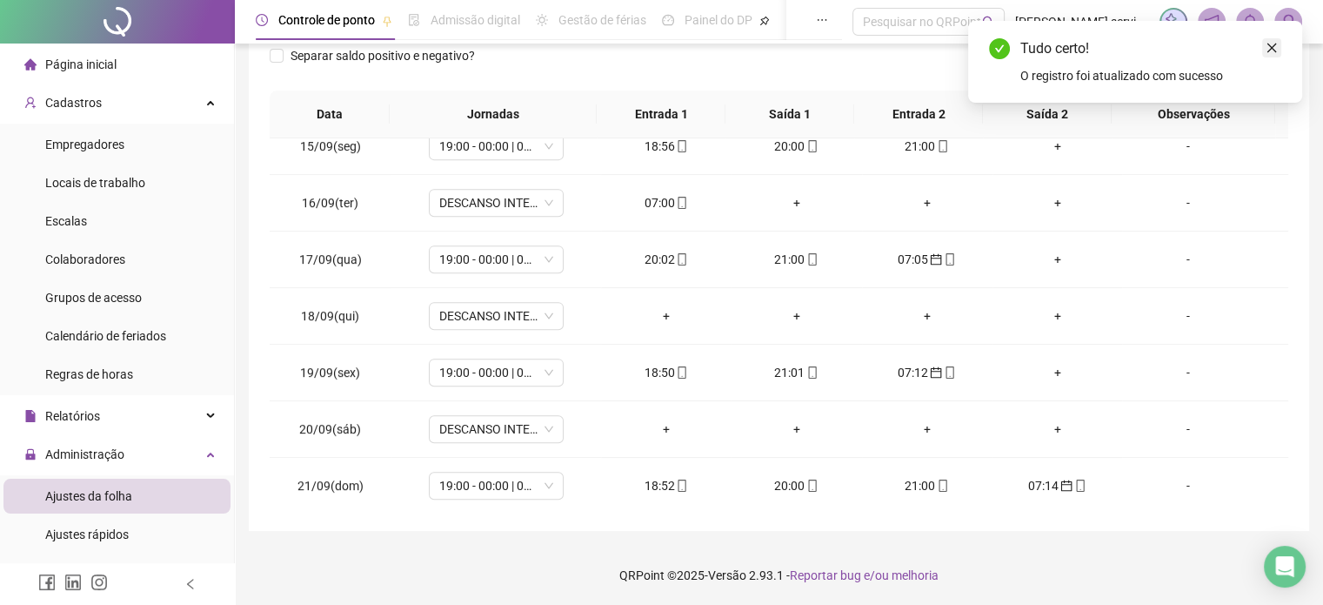
click at [1271, 49] on icon "close" at bounding box center [1272, 48] width 12 height 12
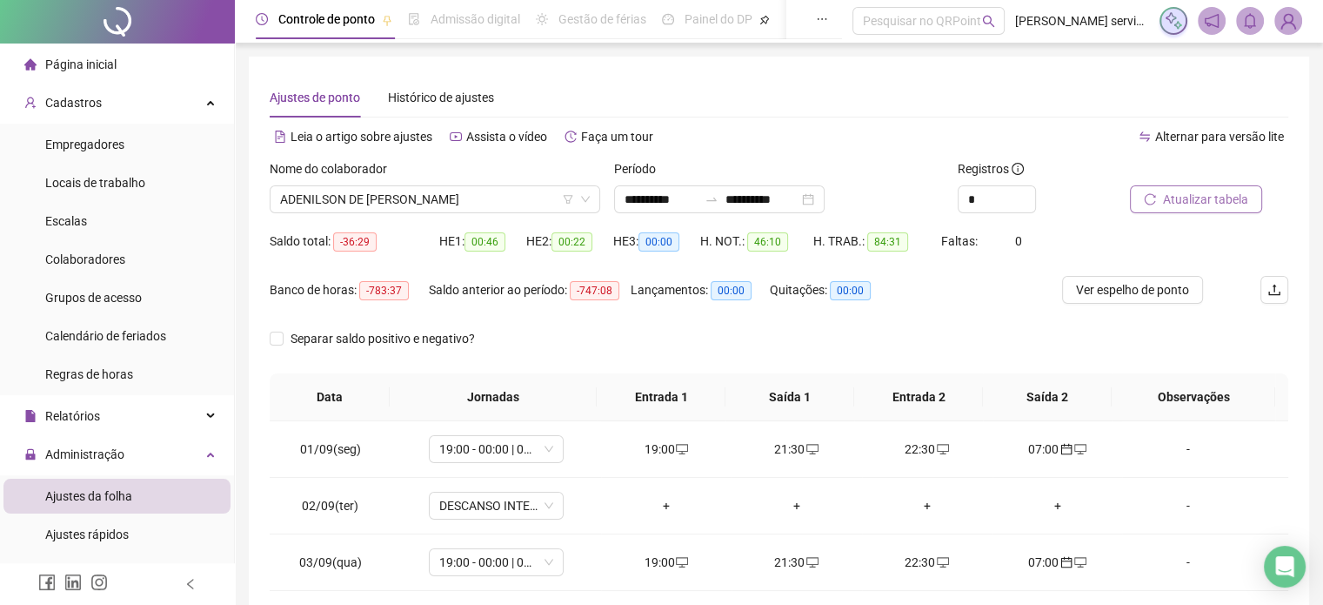
scroll to position [0, 0]
click at [1219, 201] on span "Atualizar tabela" at bounding box center [1205, 200] width 85 height 19
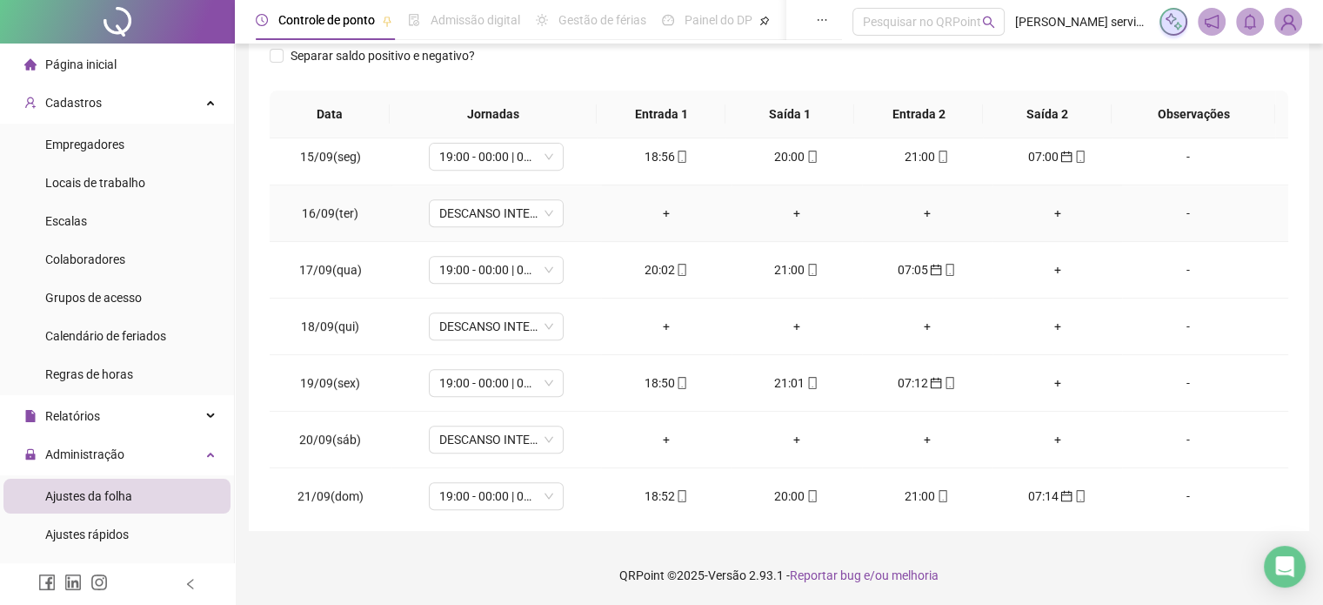
scroll to position [812, 0]
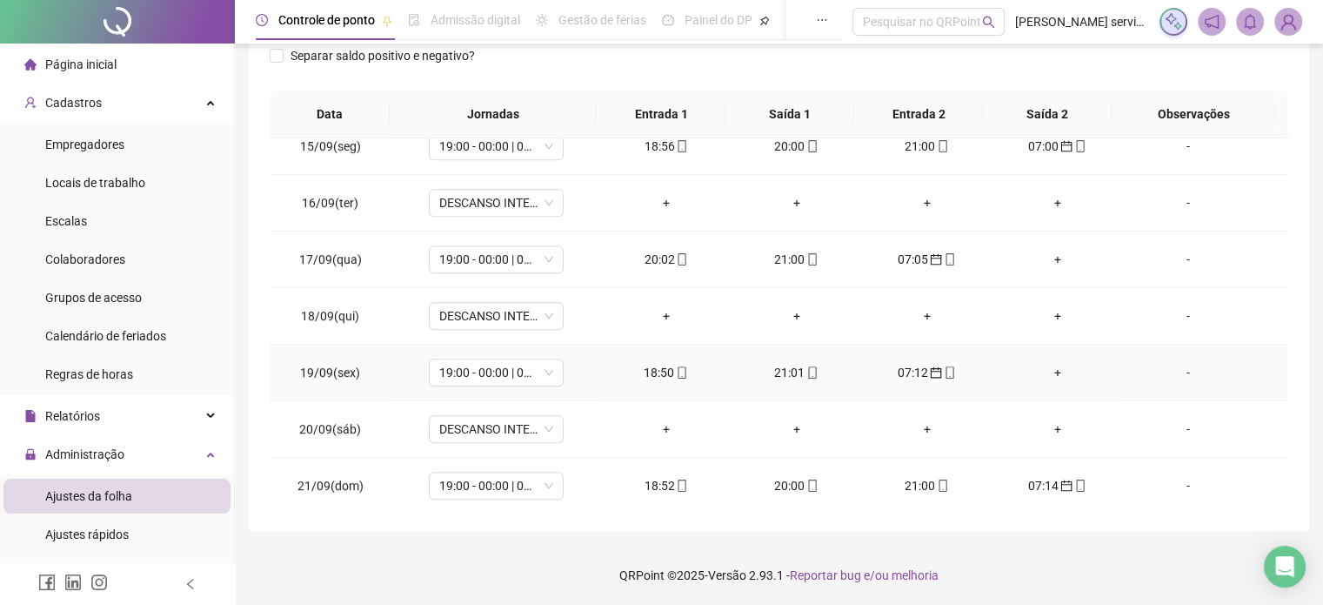
click at [928, 366] on span "calendar" at bounding box center [935, 372] width 14 height 12
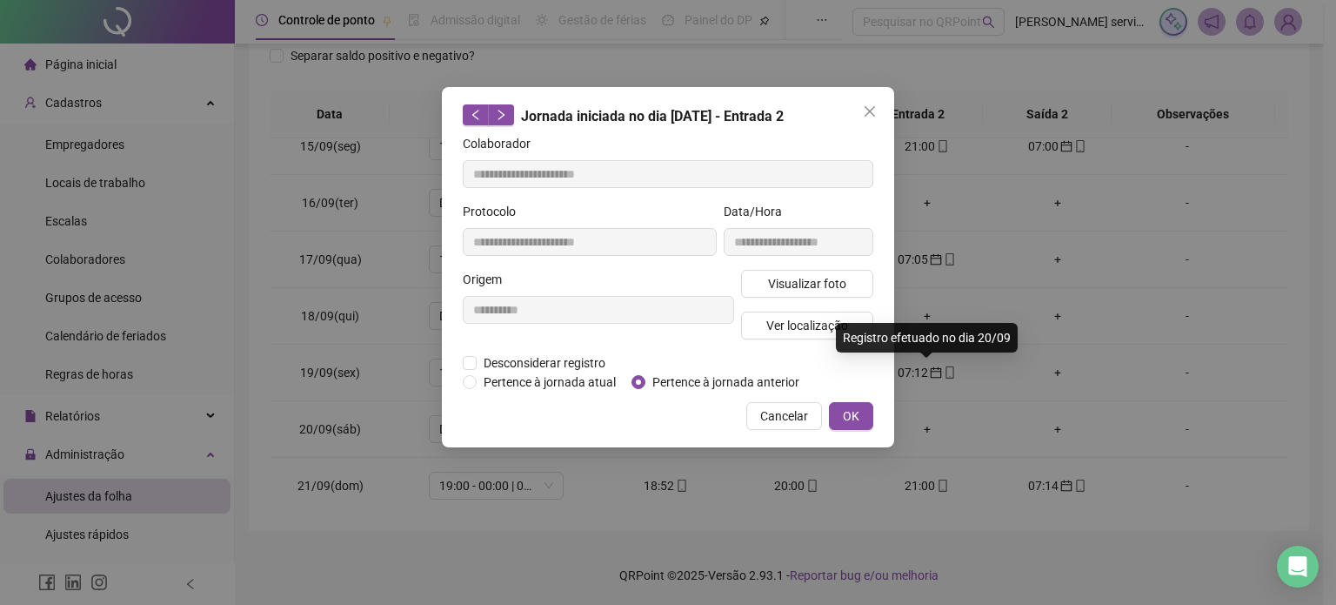
type input "**********"
click at [469, 351] on div "**********" at bounding box center [598, 312] width 278 height 84
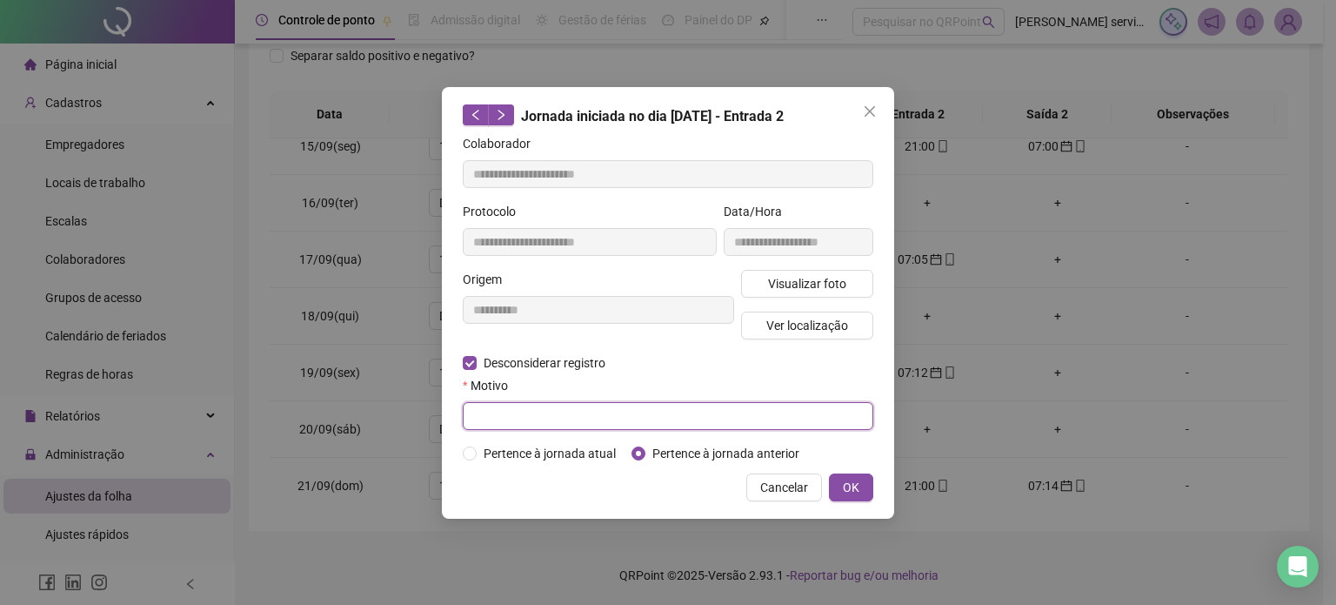
click at [713, 425] on input "text" at bounding box center [668, 416] width 411 height 28
type input "****"
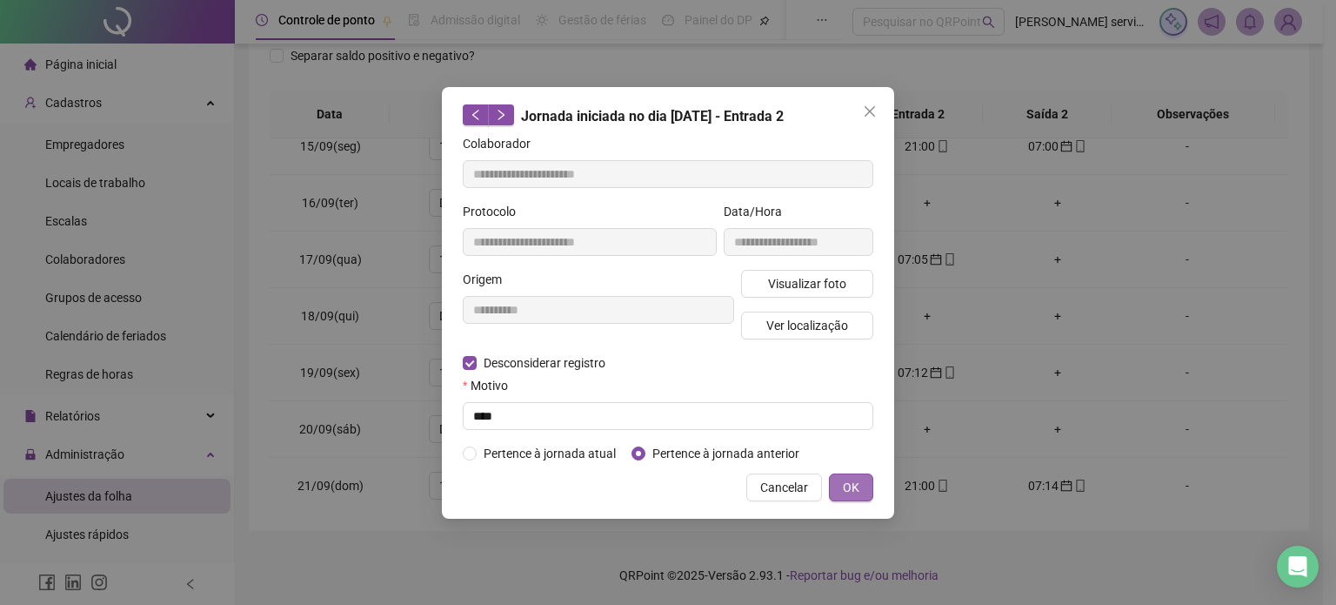
click at [846, 487] on span "OK" at bounding box center [851, 487] width 17 height 19
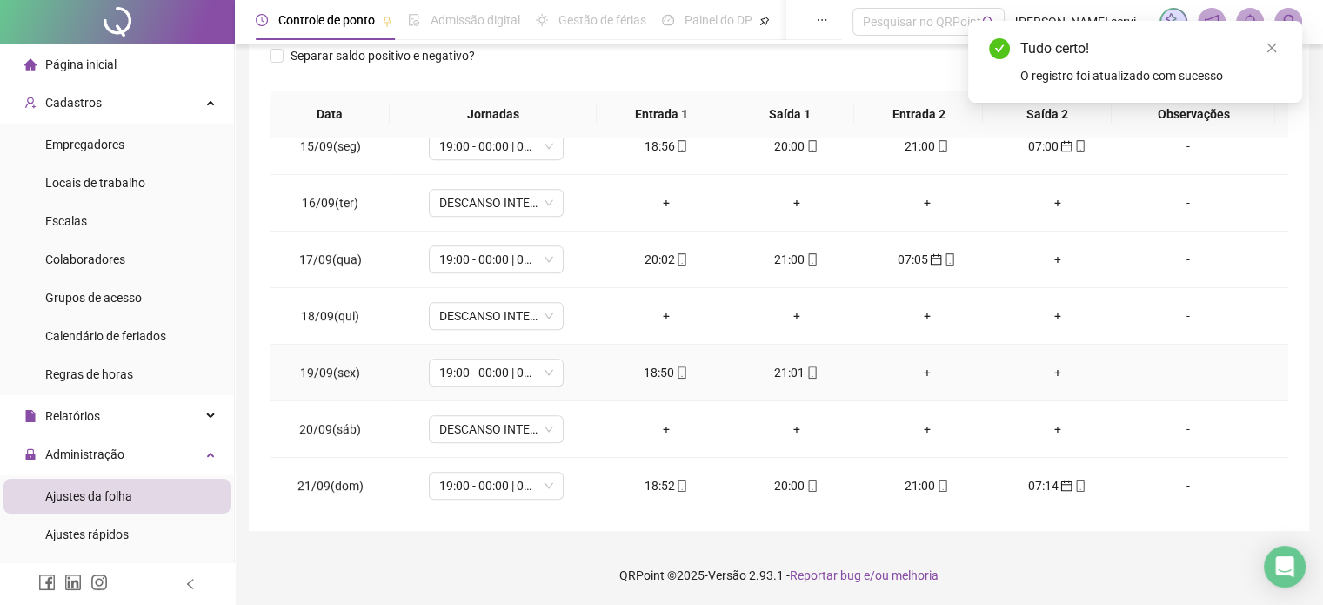
click at [921, 365] on div "+" at bounding box center [927, 372] width 103 height 19
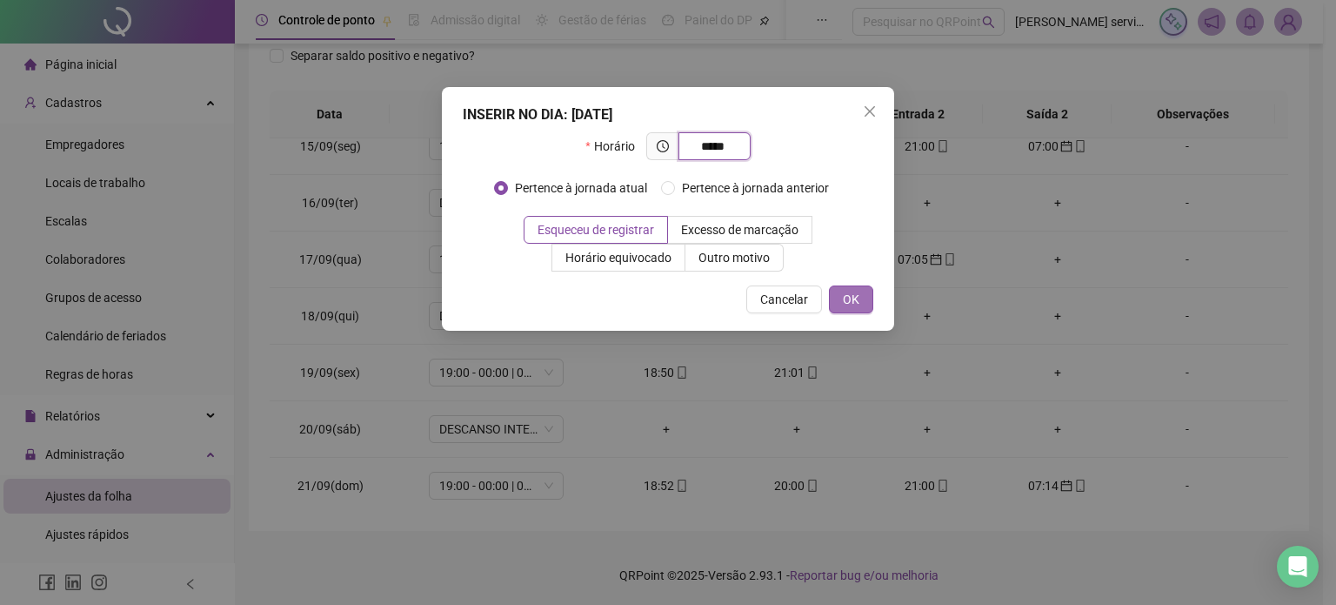
type input "*****"
click at [856, 297] on span "OK" at bounding box center [851, 299] width 17 height 19
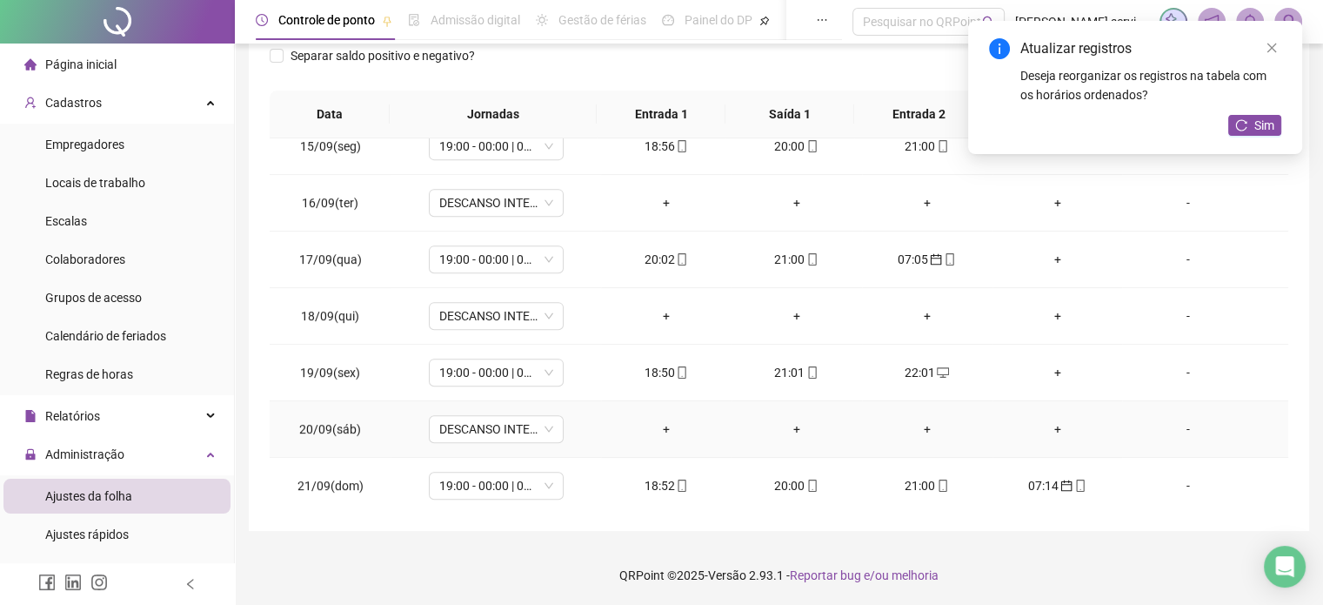
click at [660, 424] on div "+" at bounding box center [666, 428] width 103 height 19
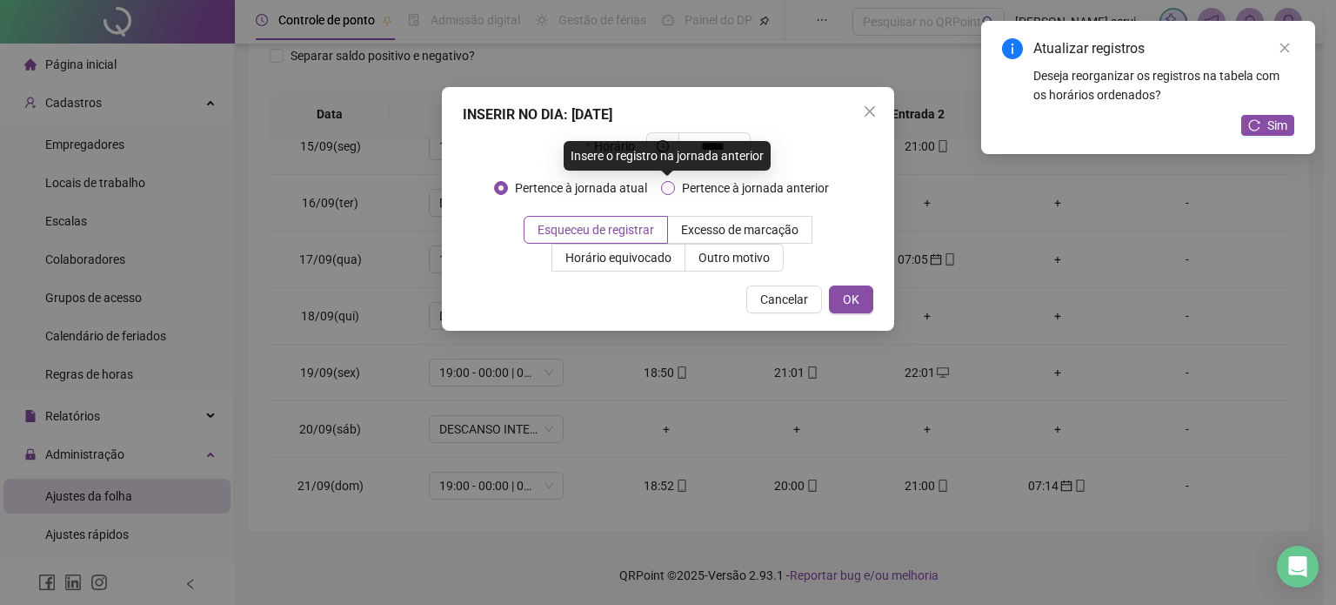
type input "*****"
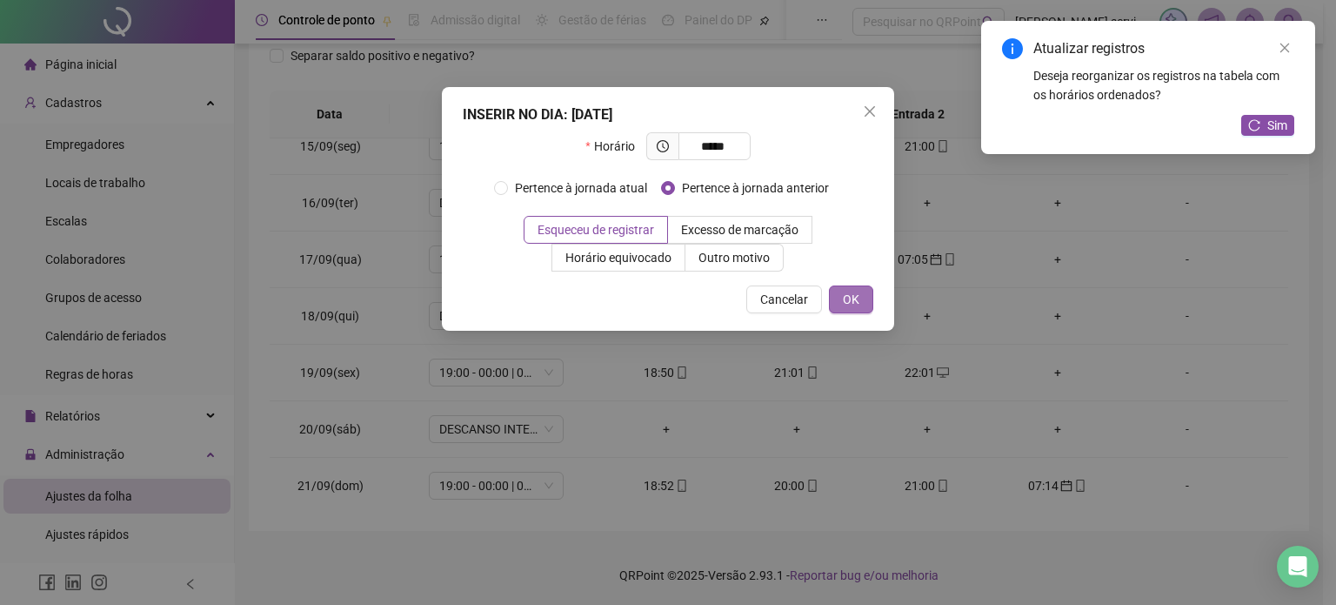
click at [856, 302] on span "OK" at bounding box center [851, 299] width 17 height 19
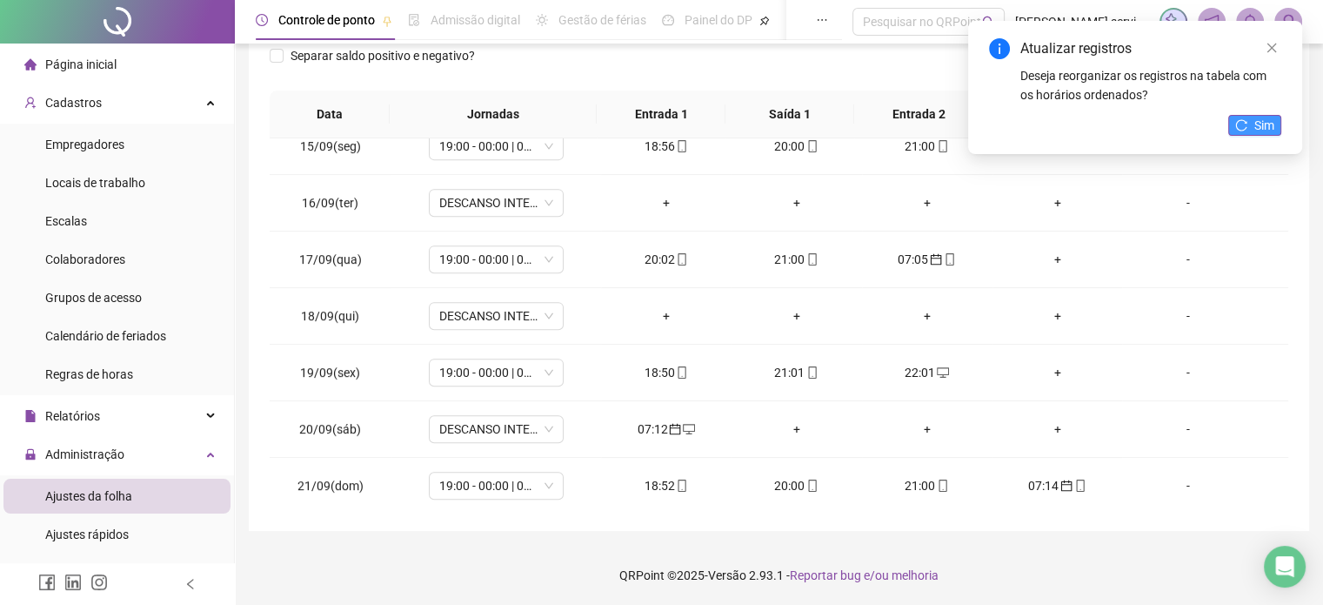
click at [1253, 123] on button "Sim" at bounding box center [1255, 125] width 53 height 21
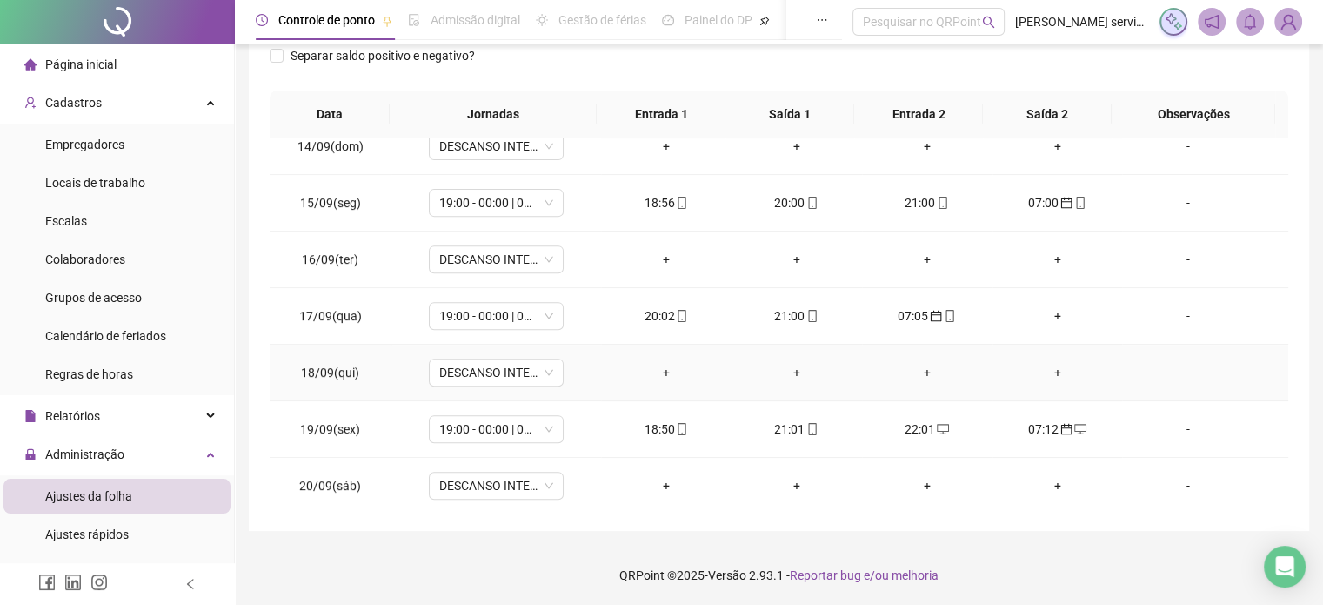
scroll to position [725, 0]
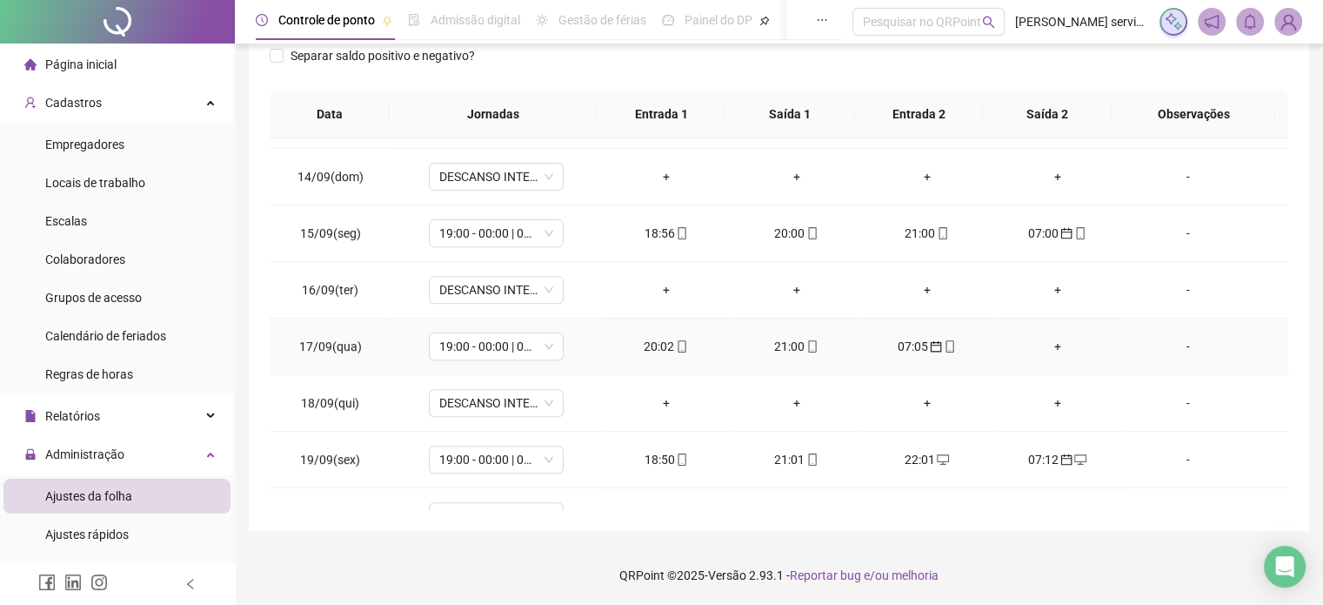
click at [908, 343] on div "07:05" at bounding box center [927, 346] width 103 height 19
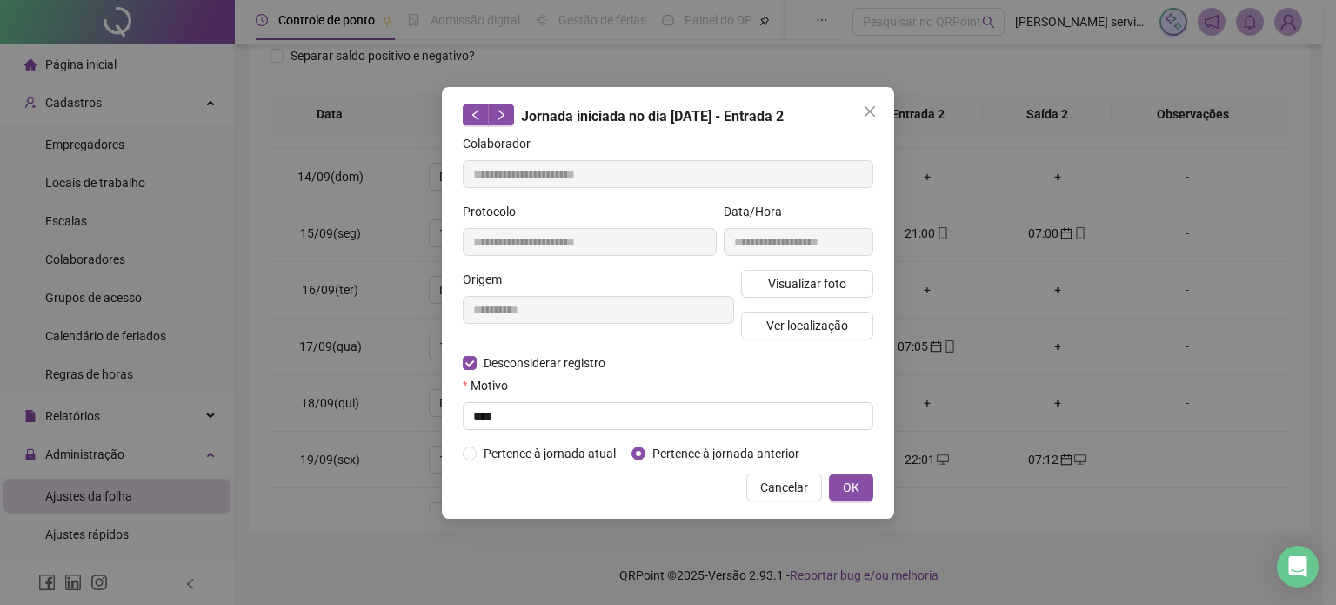
type input "**********"
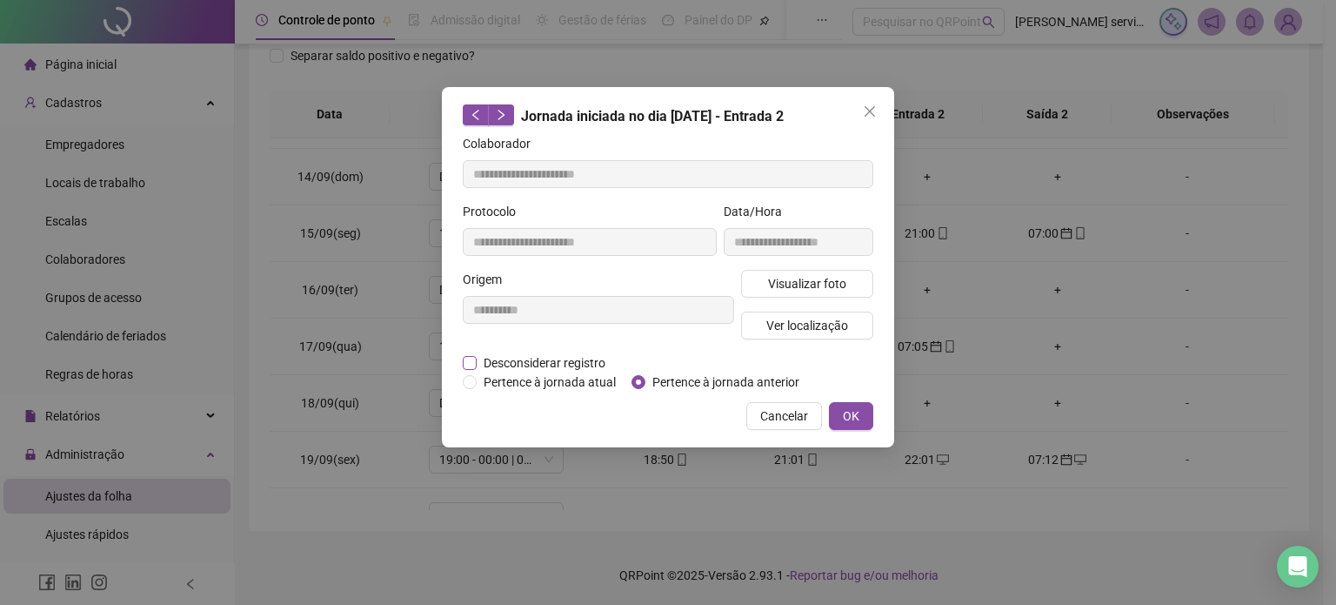
click at [469, 353] on label "Desconsiderar registro" at bounding box center [544, 362] width 162 height 19
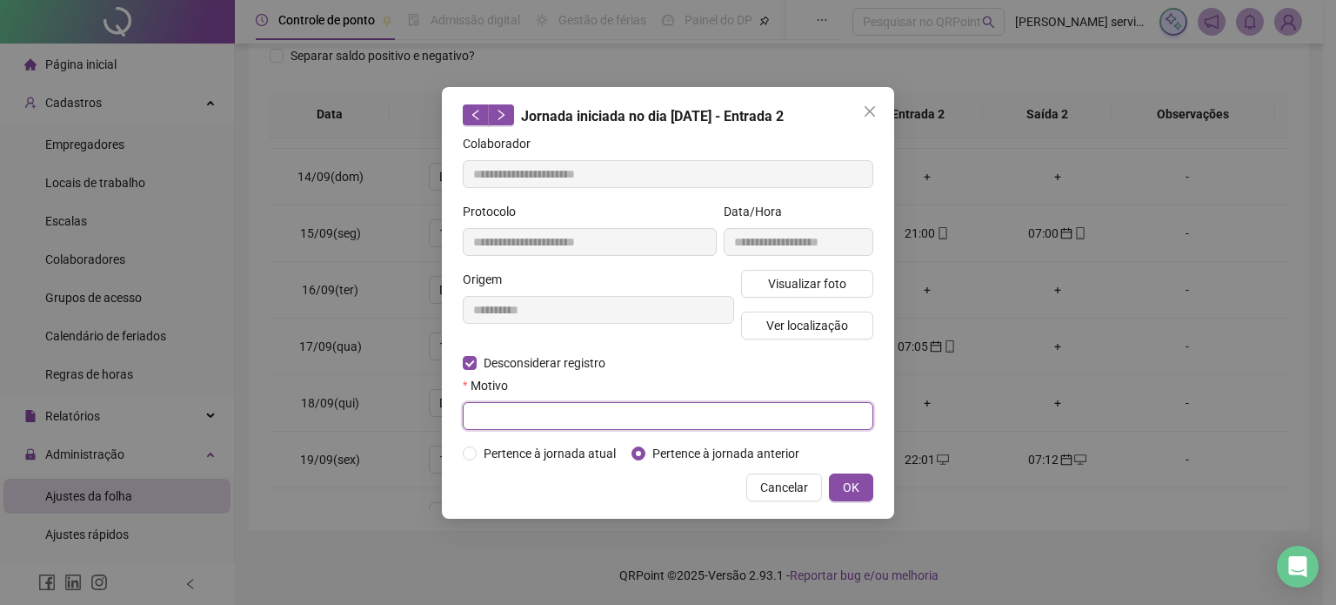
click at [522, 417] on input "text" at bounding box center [668, 416] width 411 height 28
type input "****"
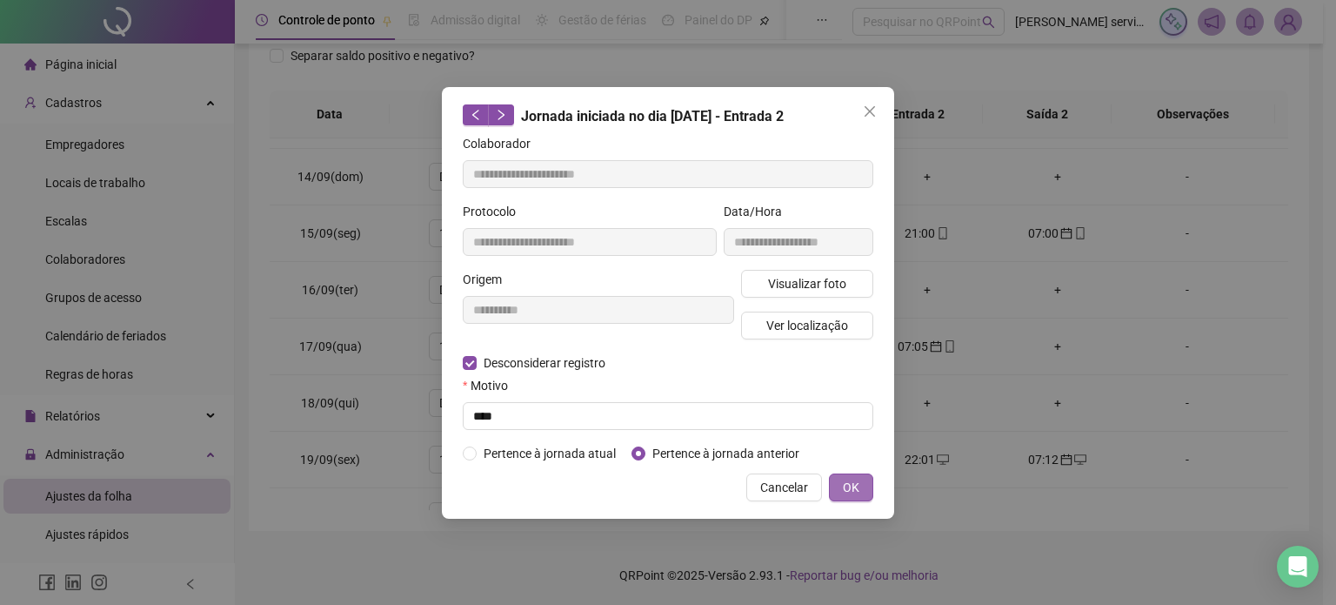
click at [851, 478] on span "OK" at bounding box center [851, 487] width 17 height 19
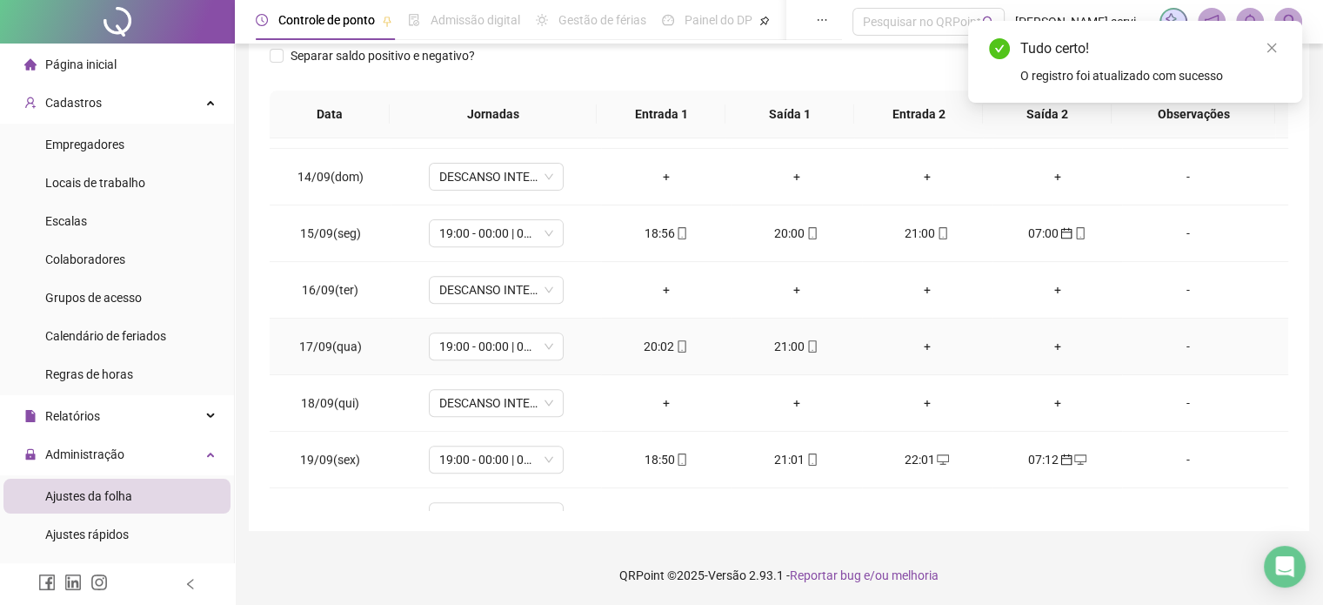
click at [1048, 343] on div "+" at bounding box center [1058, 346] width 103 height 19
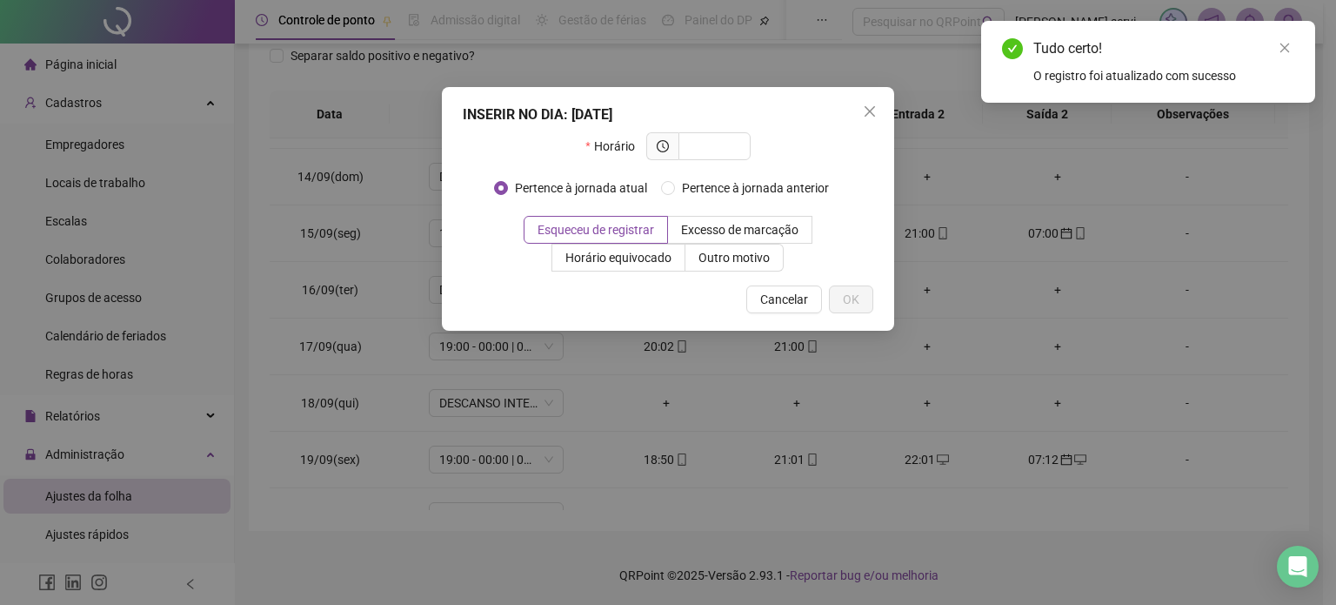
click at [921, 344] on div "INSERIR NO DIA : 17/09/2025 Horário Pertence à jornada atual Pertence à jornada…" at bounding box center [668, 302] width 1336 height 605
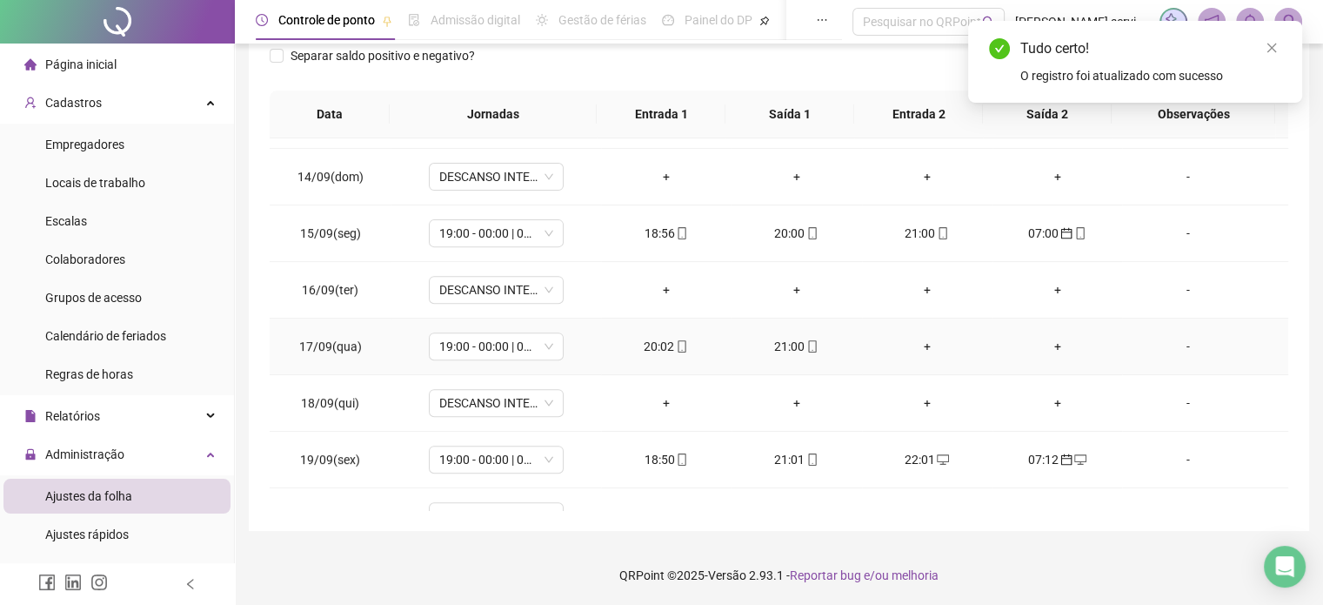
click at [915, 343] on div "+" at bounding box center [927, 346] width 103 height 19
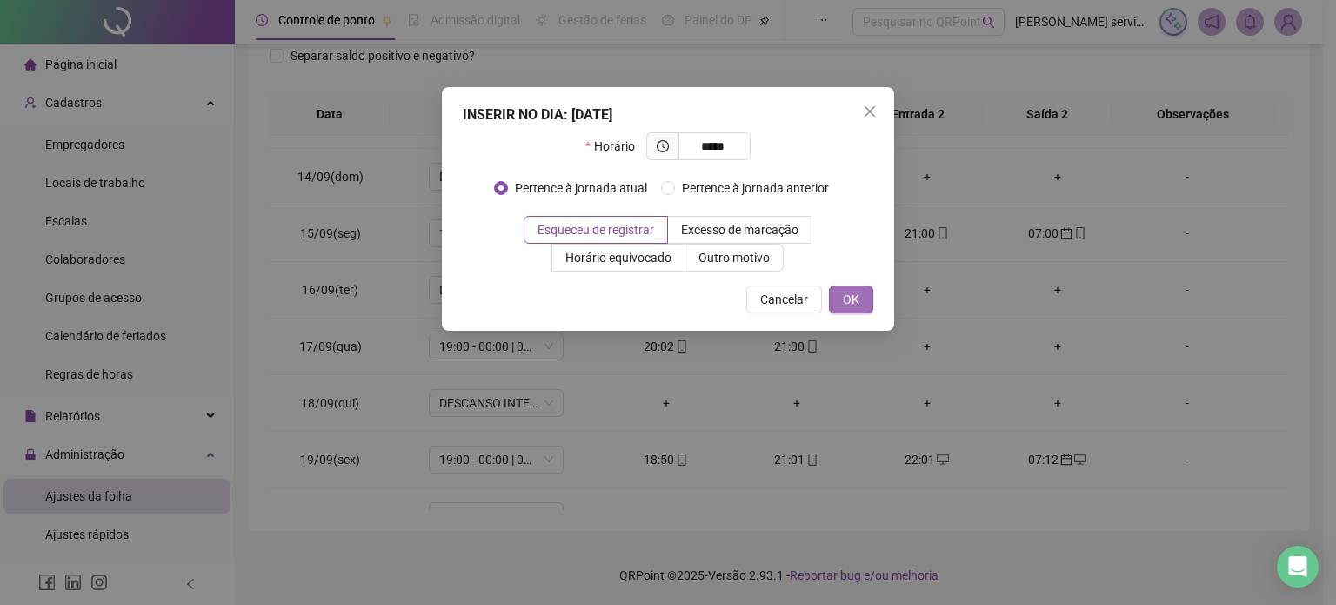
type input "*****"
click at [843, 298] on span "OK" at bounding box center [851, 299] width 17 height 19
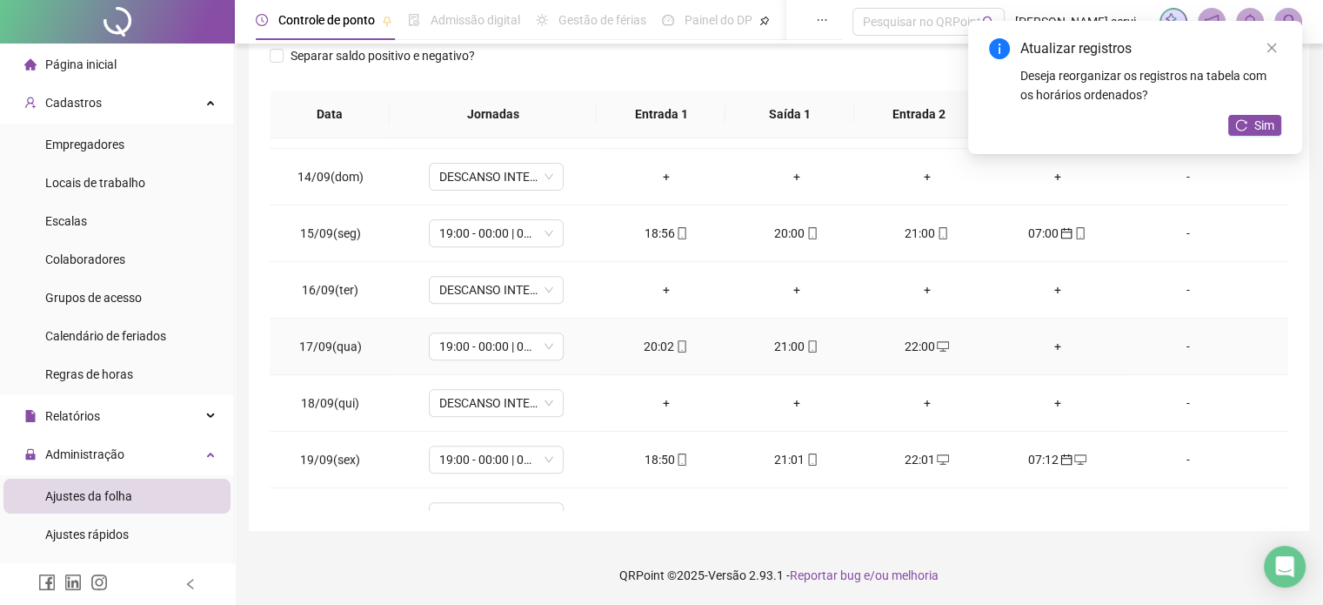
click at [1047, 337] on div "+" at bounding box center [1058, 346] width 103 height 19
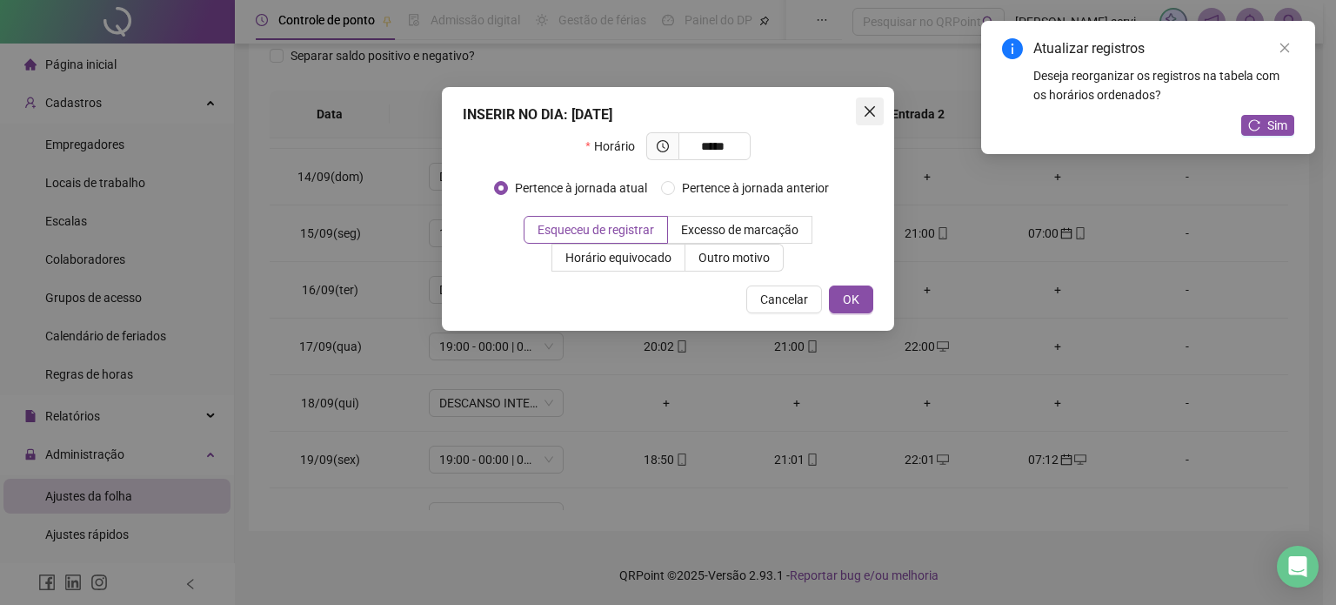
type input "*****"
click at [875, 103] on button "Close" at bounding box center [870, 111] width 28 height 28
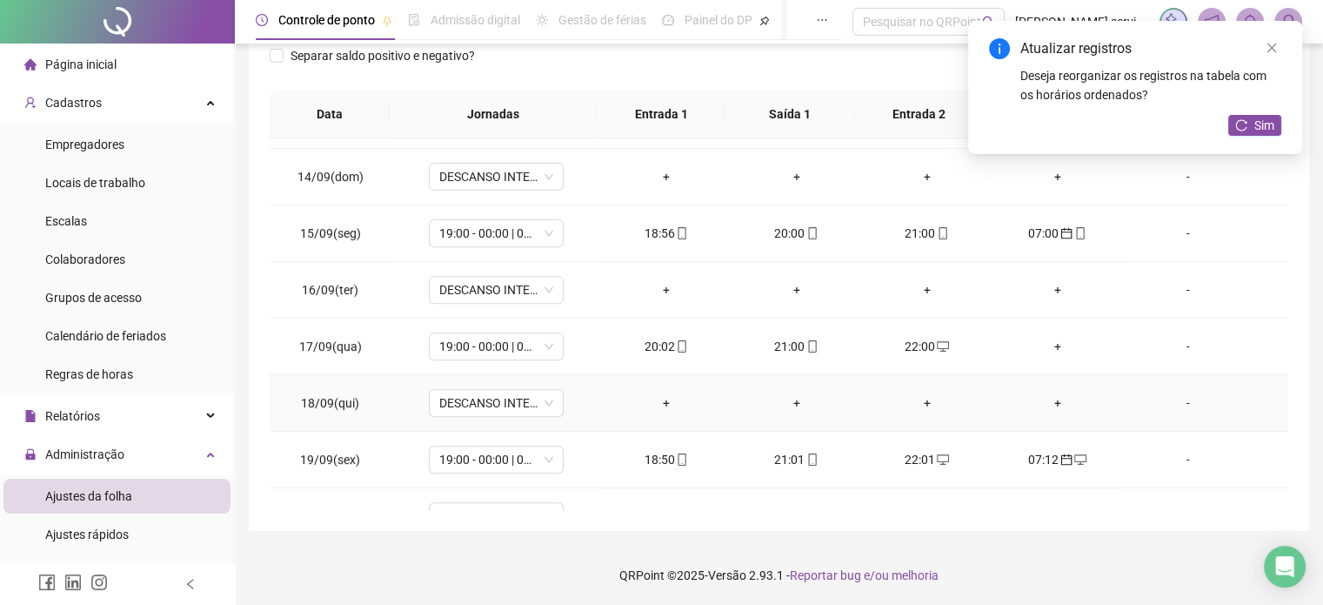
click at [658, 399] on div "+" at bounding box center [666, 402] width 103 height 19
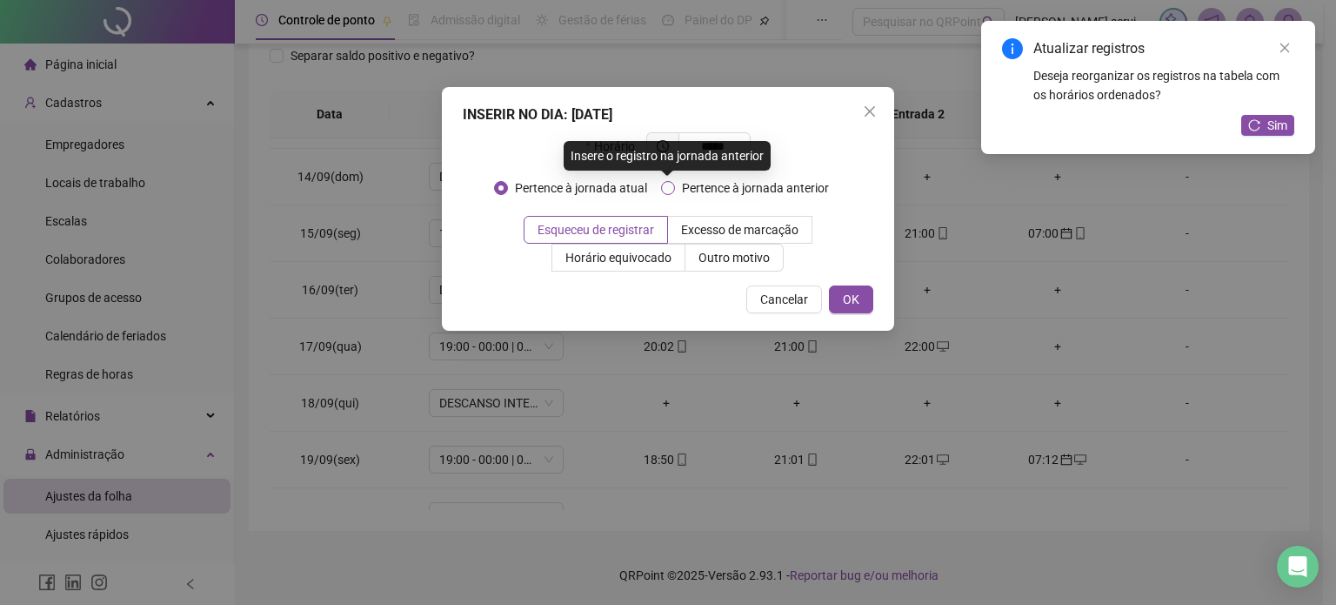
type input "*****"
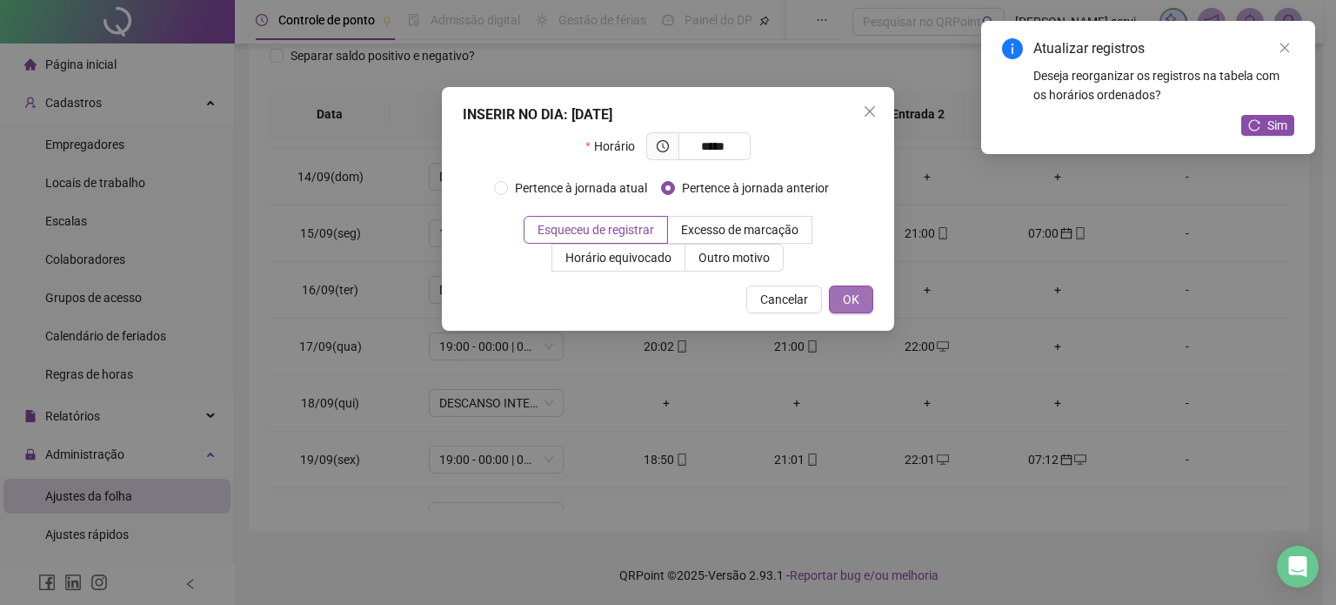
click at [847, 293] on span "OK" at bounding box center [851, 299] width 17 height 19
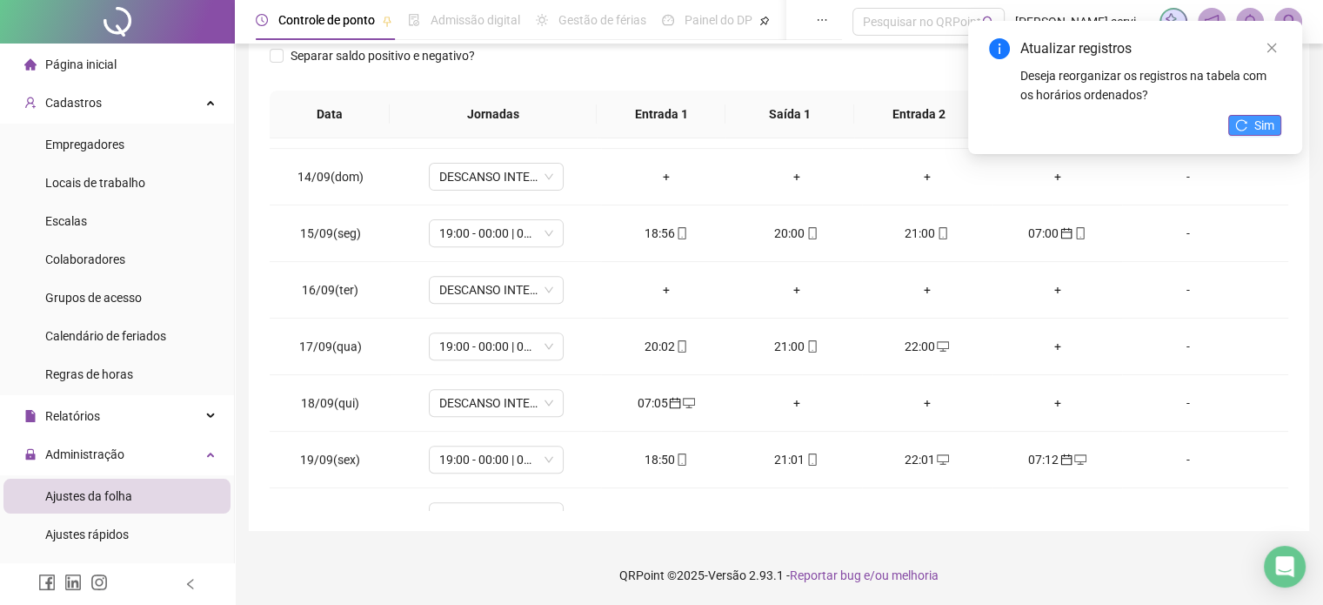
click at [1246, 126] on icon "reload" at bounding box center [1241, 125] width 12 height 12
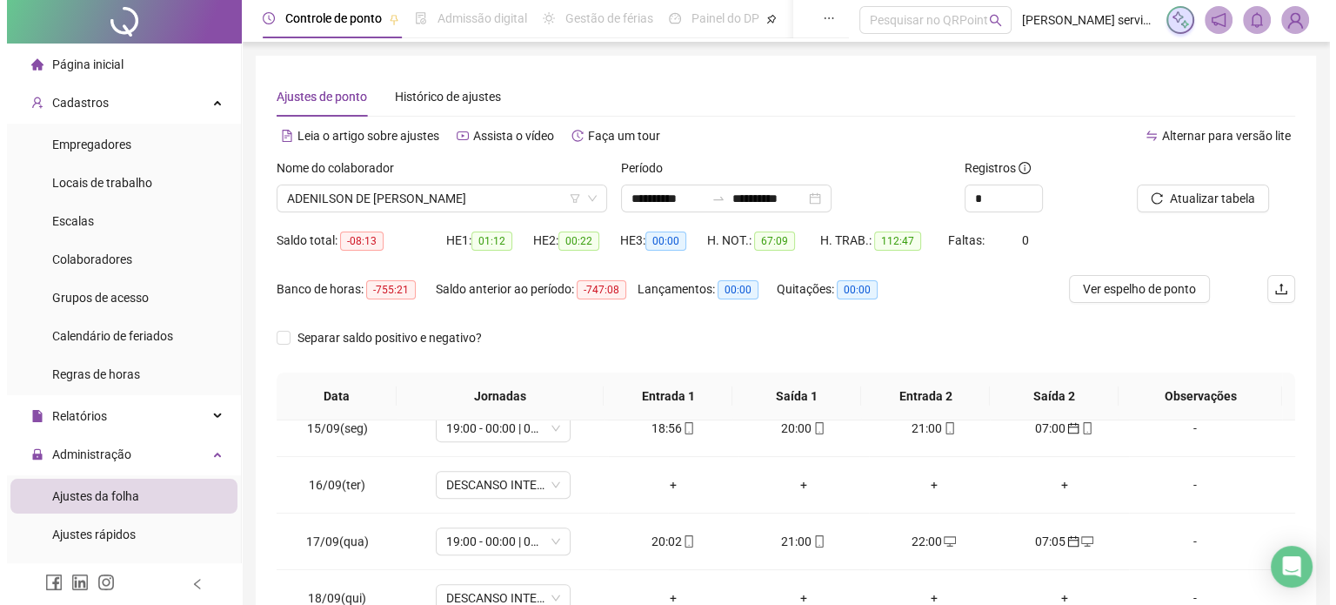
scroll to position [0, 0]
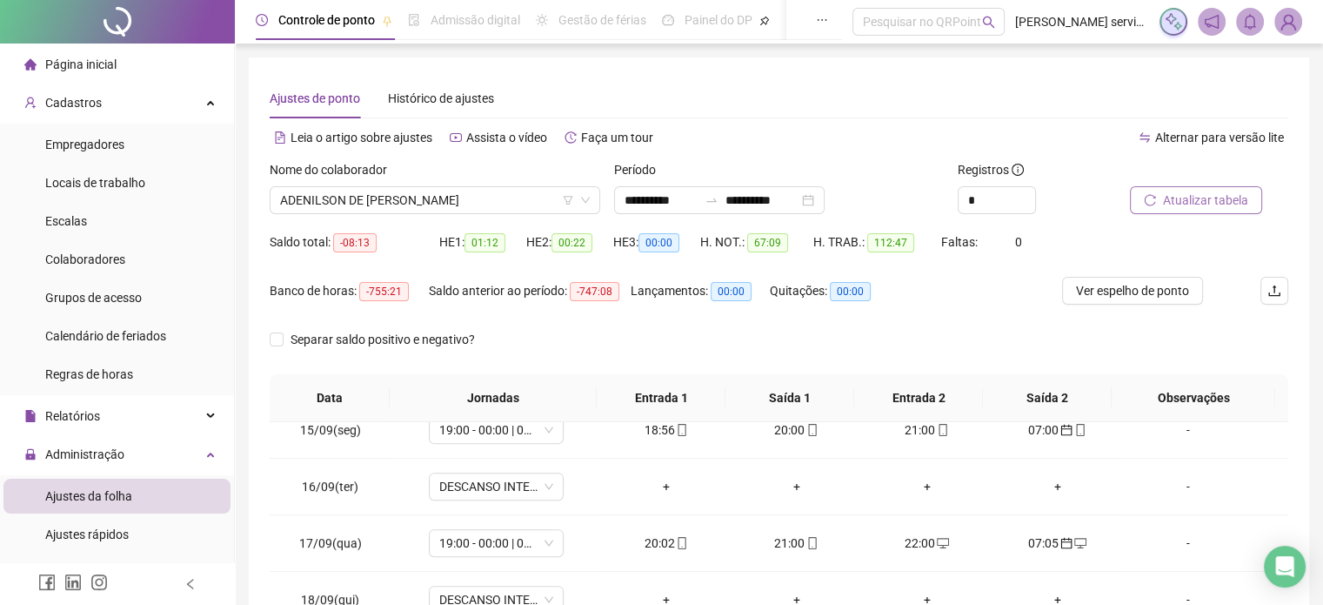
click at [1170, 199] on span "Atualizar tabela" at bounding box center [1205, 200] width 85 height 19
click at [1135, 293] on span "Ver espelho de ponto" at bounding box center [1132, 290] width 113 height 19
click at [527, 204] on span "ADENILSON DE LIMA LEITE" at bounding box center [435, 200] width 310 height 26
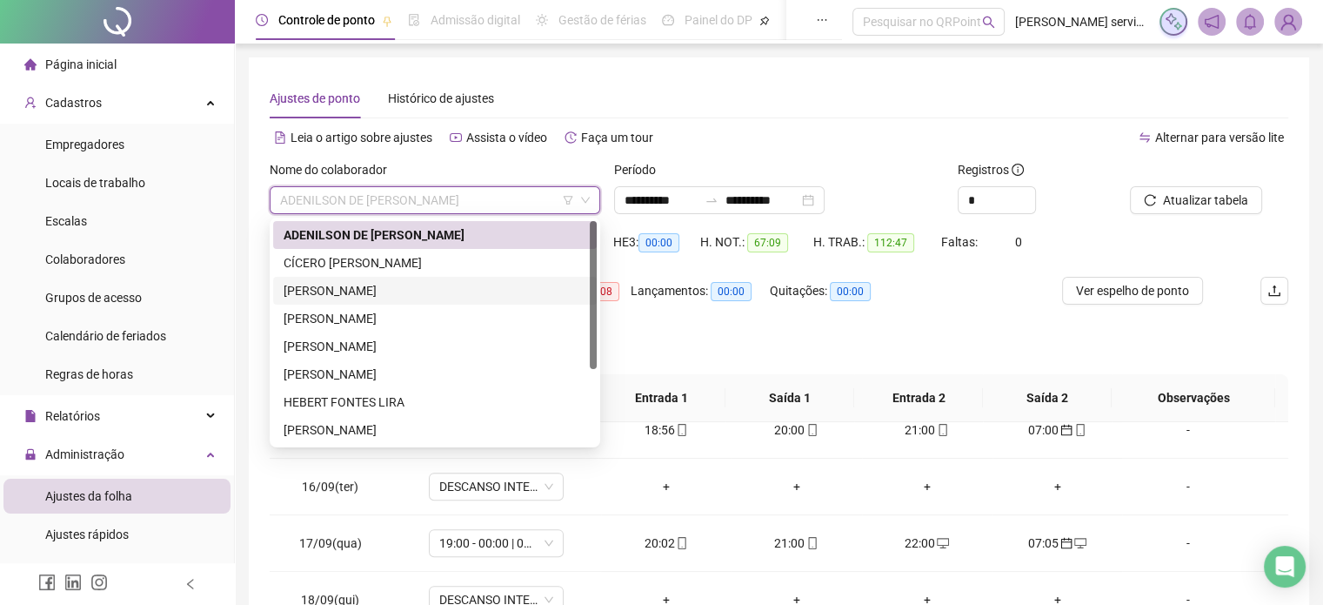
click at [441, 292] on div "CICERO MATHEUS BANDEIRA SILVA" at bounding box center [435, 290] width 303 height 19
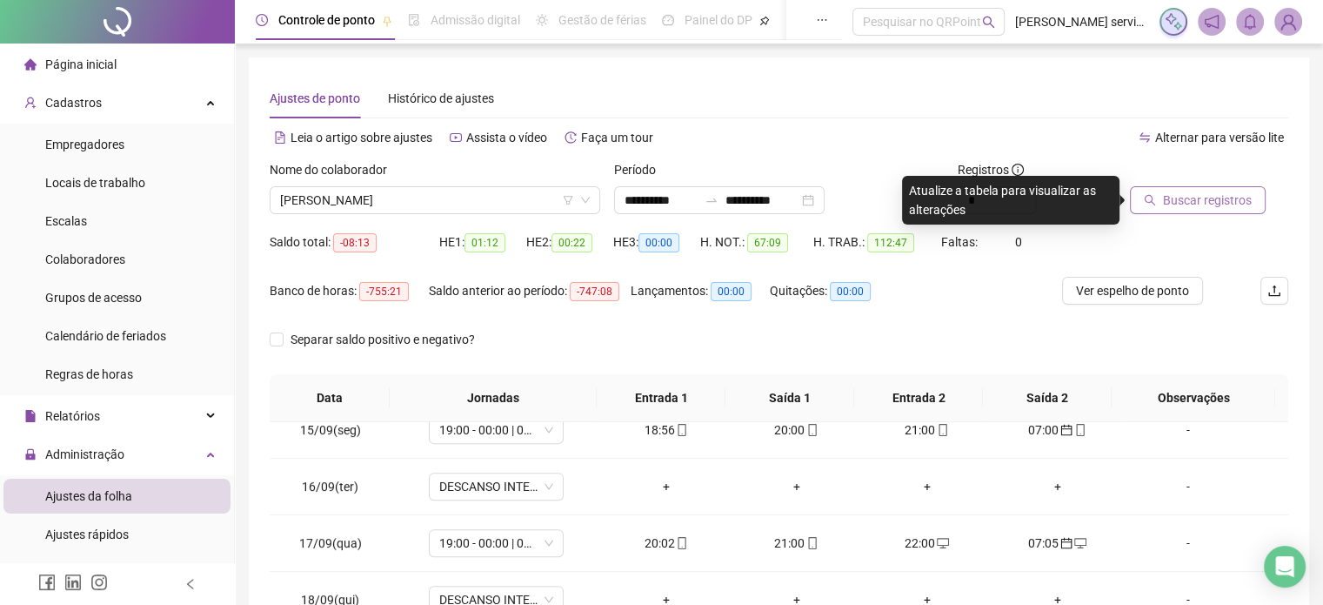
click at [1203, 197] on span "Buscar registros" at bounding box center [1207, 200] width 89 height 19
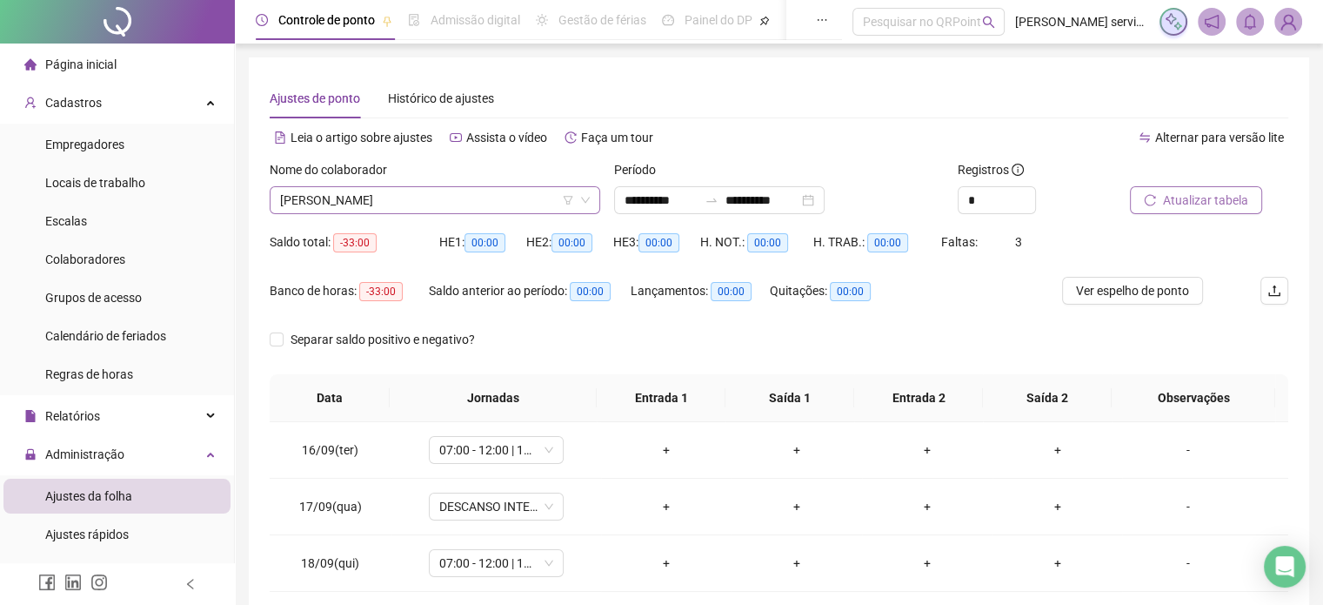
click at [519, 201] on span "CICERO MATHEUS BANDEIRA SILVA" at bounding box center [435, 200] width 310 height 26
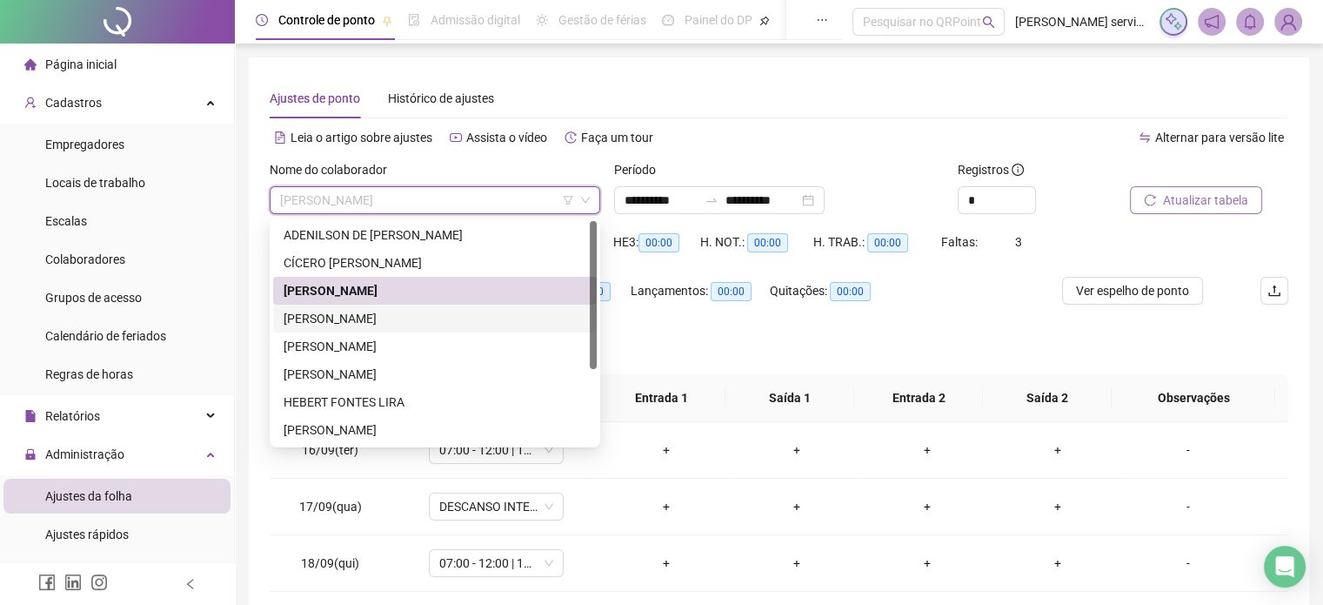
click at [425, 319] on div "CLAUDIONOR GOMES DA SILVA" at bounding box center [435, 318] width 303 height 19
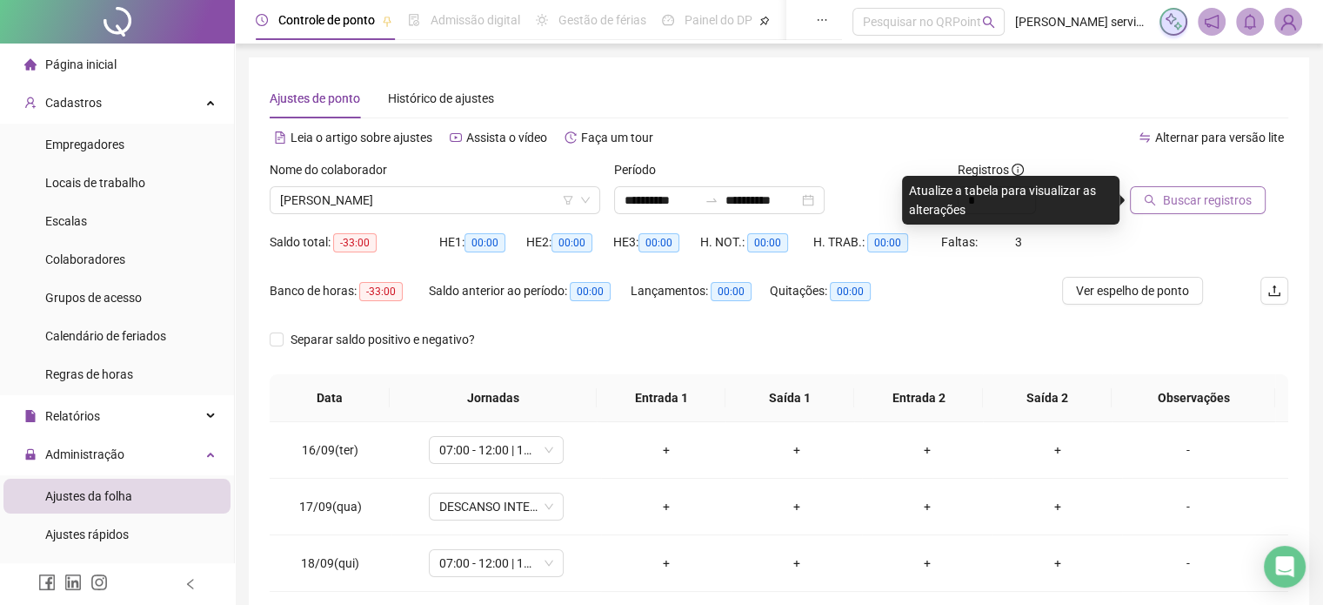
click at [1187, 200] on span "Buscar registros" at bounding box center [1207, 200] width 89 height 19
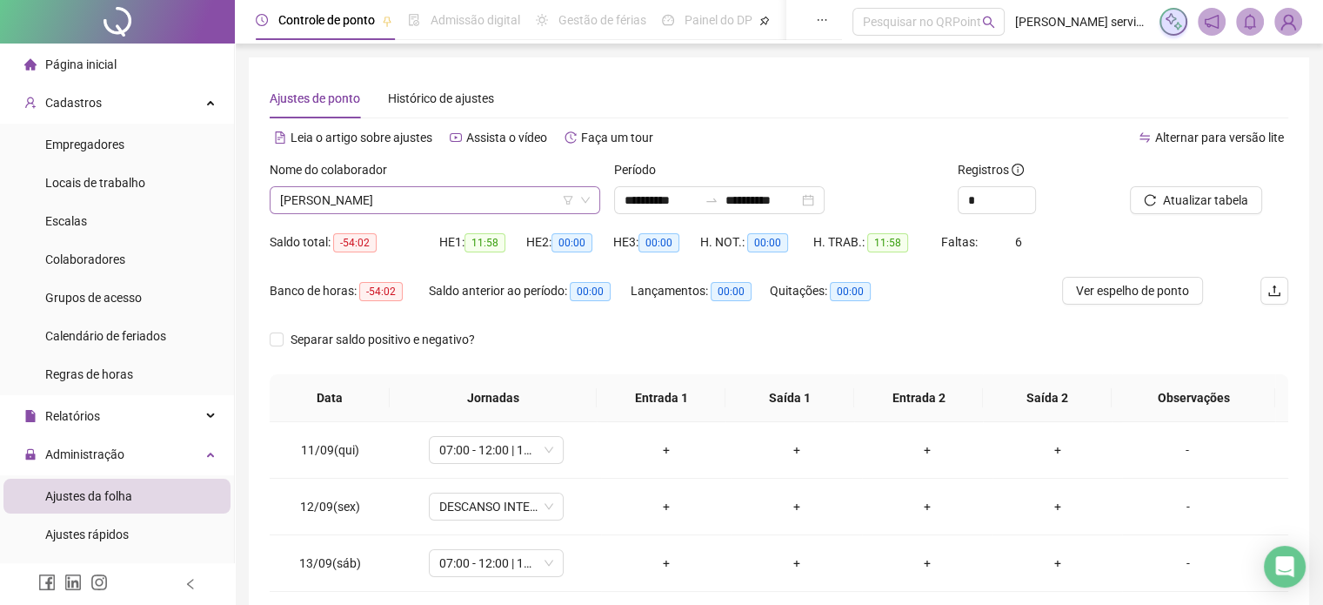
click at [486, 194] on span "CLAUDIONOR GOMES DA SILVA" at bounding box center [435, 200] width 310 height 26
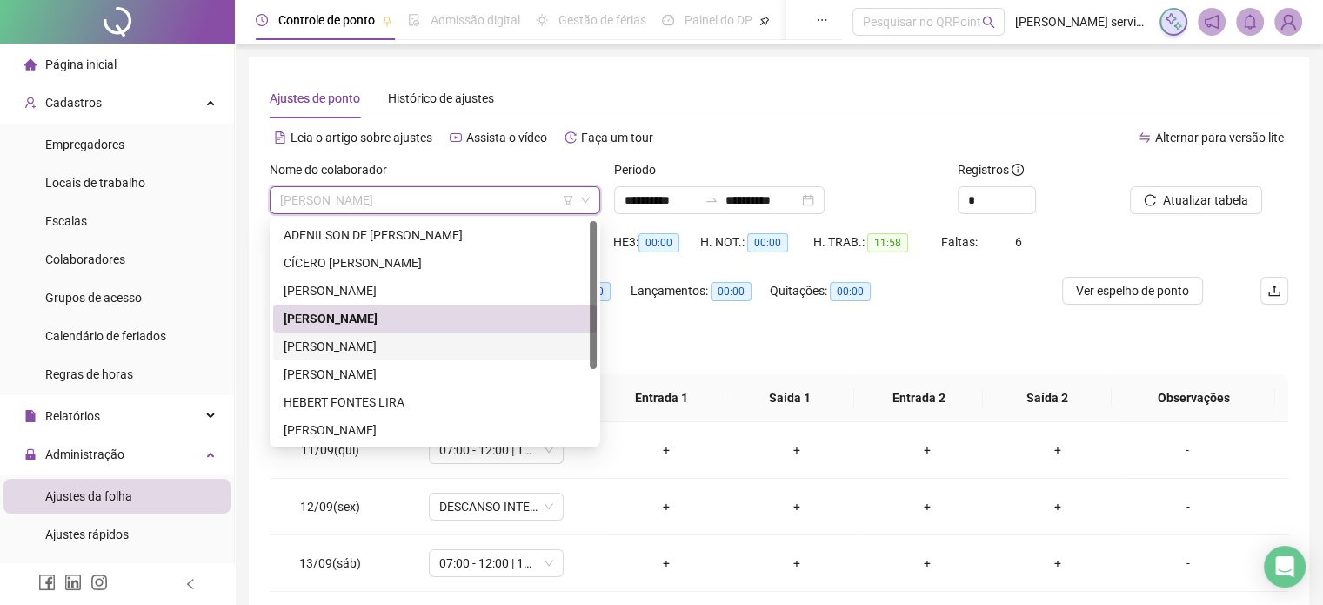
click at [408, 350] on div "DAVID LUCAS GARCIA VIEIRA" at bounding box center [435, 346] width 303 height 19
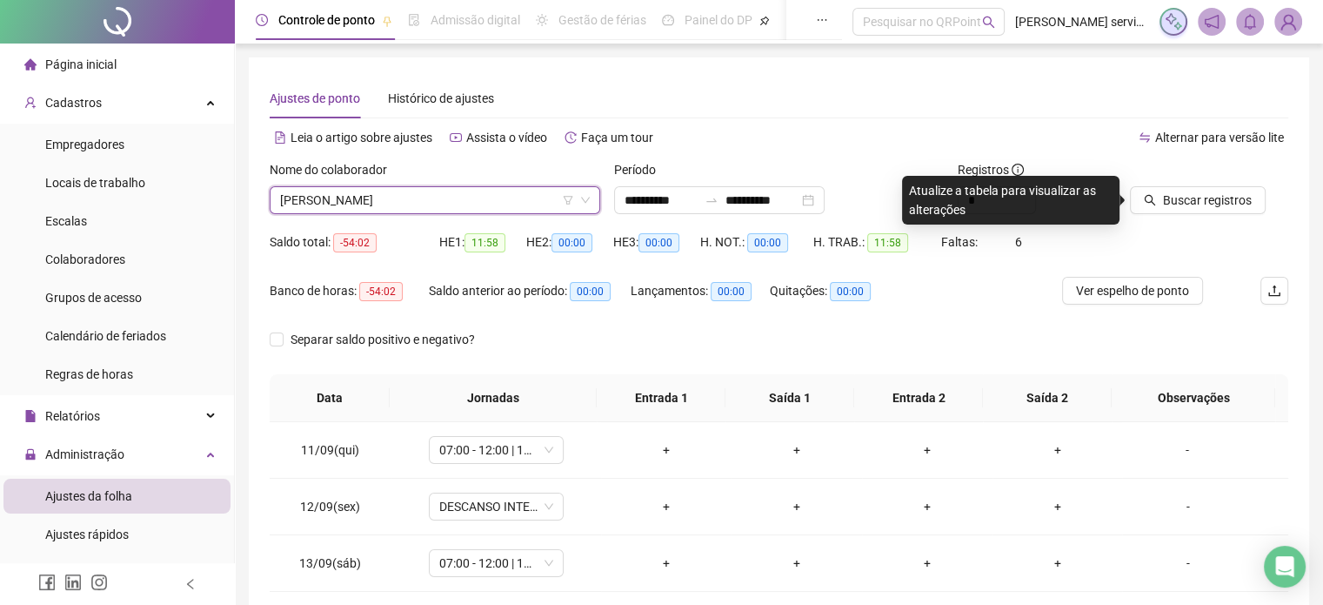
click at [1208, 183] on div at bounding box center [1187, 173] width 115 height 26
click at [1200, 199] on span "Buscar registros" at bounding box center [1207, 200] width 89 height 19
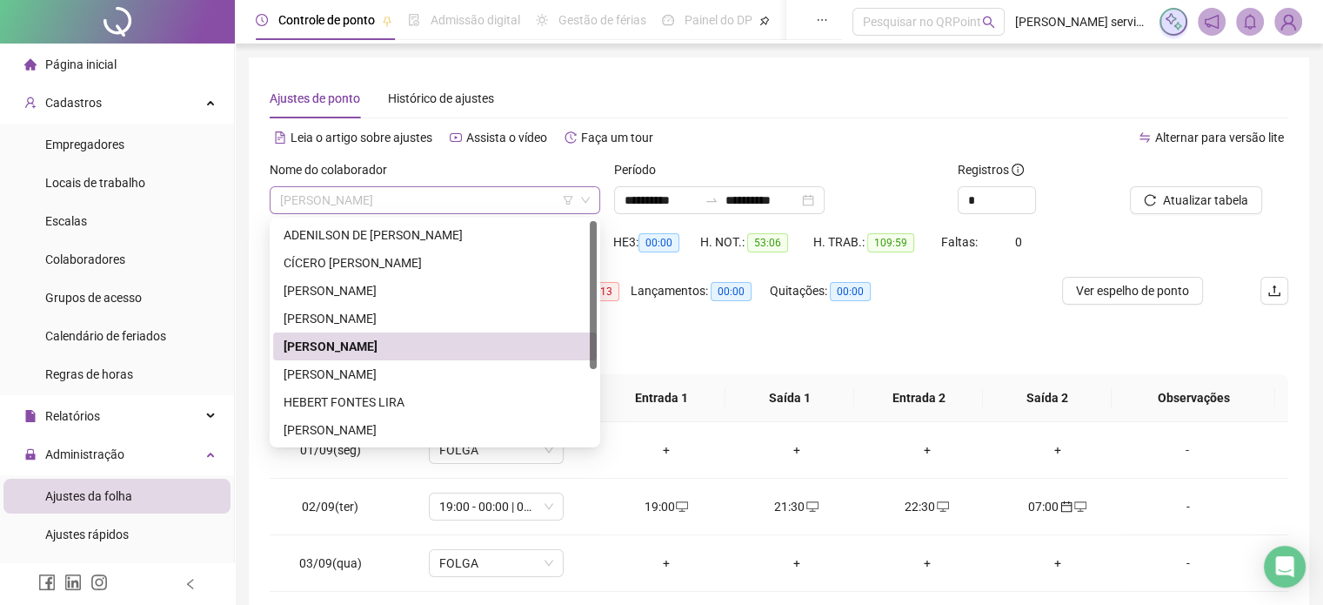
click at [518, 201] on span "DAVID LUCAS GARCIA VIEIRA" at bounding box center [435, 200] width 310 height 26
click at [444, 403] on div "HEBERT FONTES LIRA" at bounding box center [435, 401] width 303 height 19
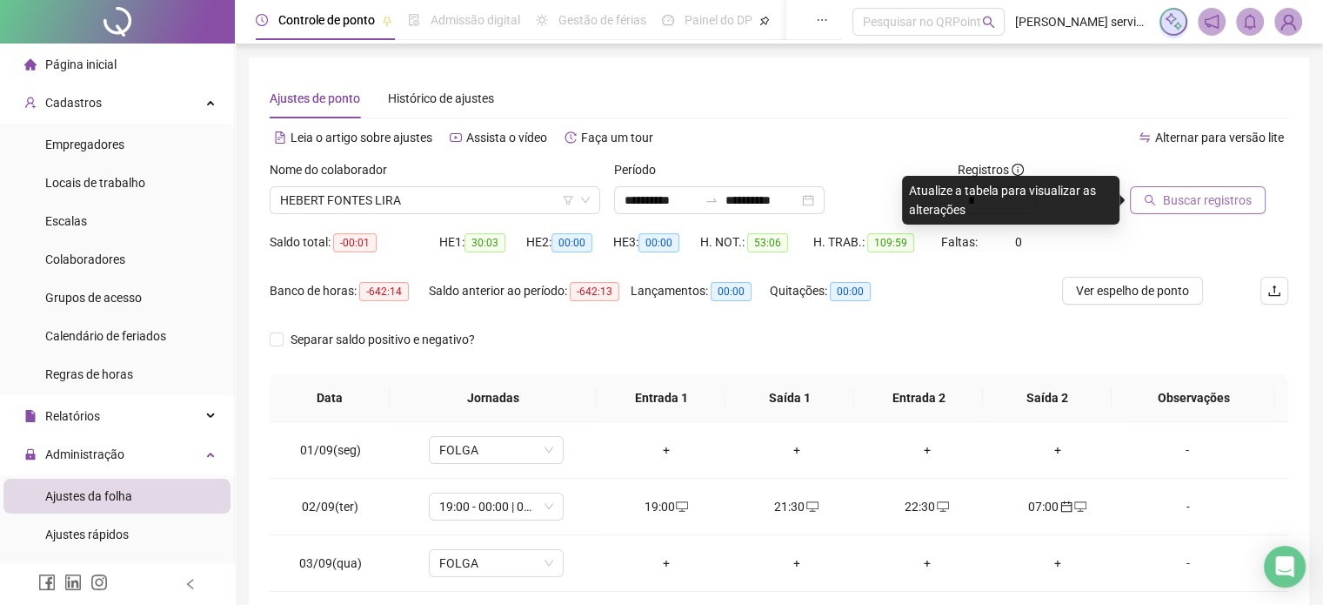
click at [1178, 203] on span "Buscar registros" at bounding box center [1207, 200] width 89 height 19
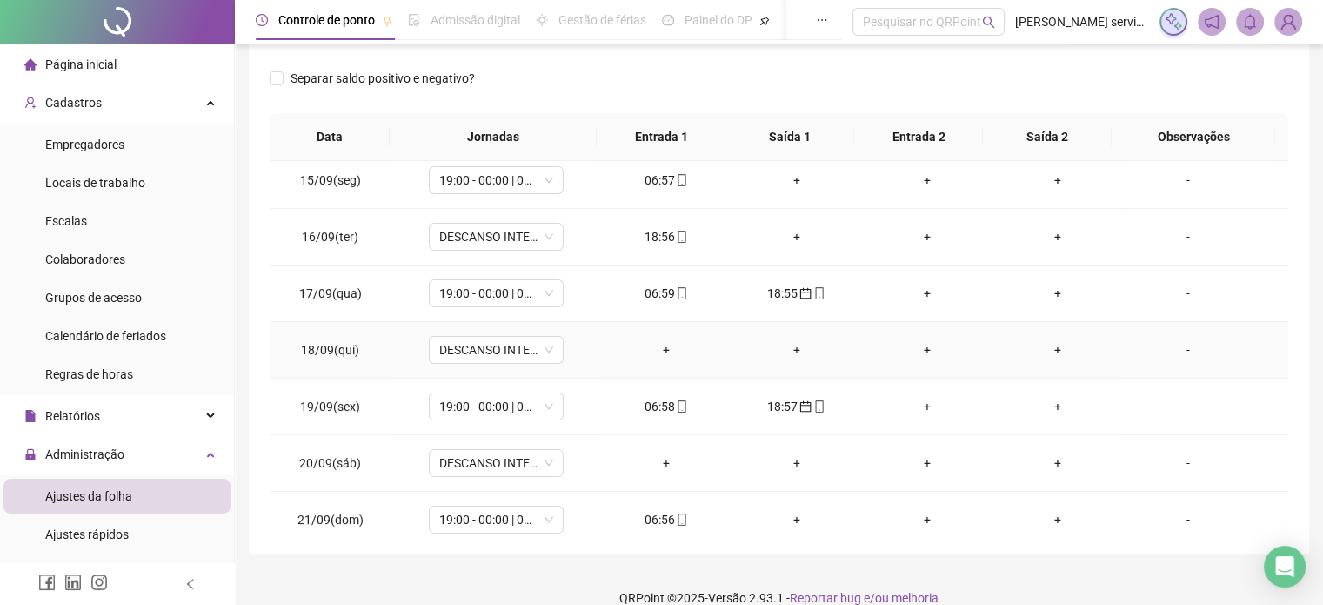
scroll to position [361, 0]
